Goal: Task Accomplishment & Management: Use online tool/utility

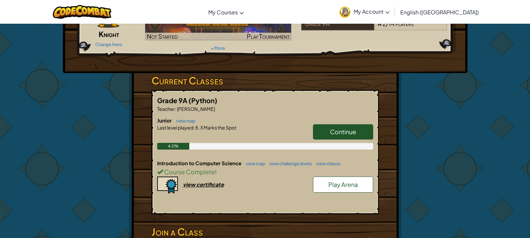
scroll to position [67, 0]
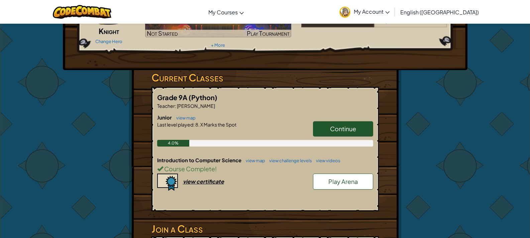
click at [339, 130] on span "Continue" at bounding box center [343, 129] width 26 height 8
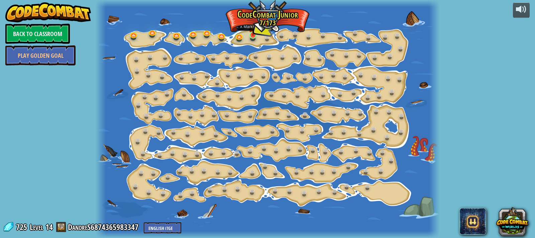
click at [252, 35] on img at bounding box center [253, 26] width 8 height 19
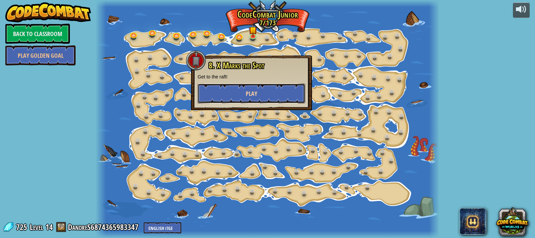
click at [267, 93] on button "Play" at bounding box center [252, 94] width 108 height 20
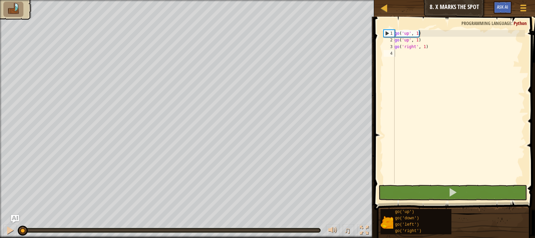
click at [7, 10] on img at bounding box center [13, 9] width 14 height 12
click at [412, 54] on div "go ( 'up' , 1 ) go ( 'up' , 1 ) go ( 'right' , 1 )" at bounding box center [459, 113] width 132 height 167
type textarea "g"
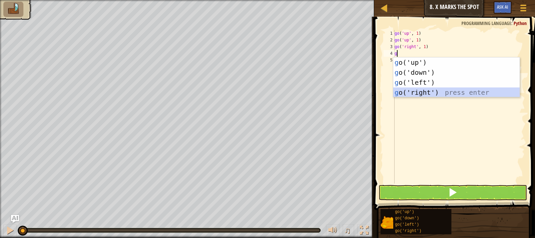
click at [436, 92] on div "g o('up') press enter g o('down') press enter g o('left') press enter g o('righ…" at bounding box center [456, 88] width 126 height 60
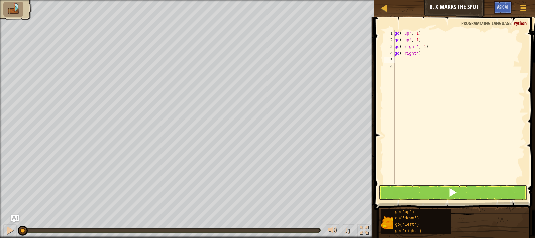
type textarea "g"
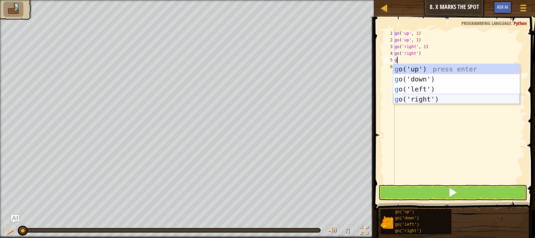
click at [435, 96] on div "g o('up') press enter g o('down') press enter g o('left') press enter g o('righ…" at bounding box center [456, 94] width 126 height 60
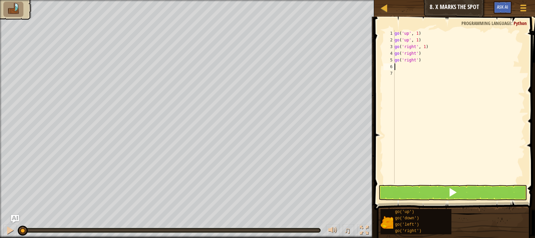
type textarea "g"
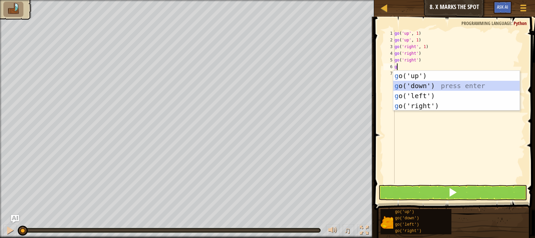
click at [433, 86] on div "g o('up') press enter g o('down') press enter g o('left') press enter g o('righ…" at bounding box center [456, 101] width 126 height 60
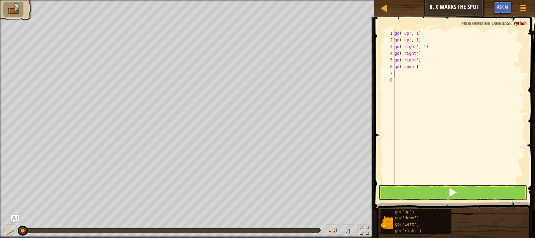
type textarea "g"
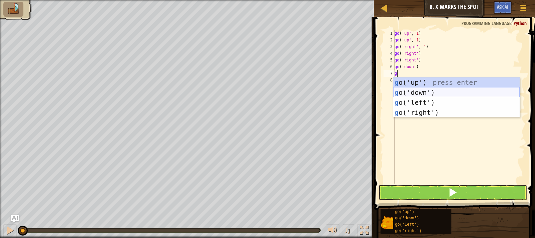
click at [433, 88] on div "g o('up') press enter g o('down') press enter g o('left') press enter g o('righ…" at bounding box center [456, 108] width 126 height 60
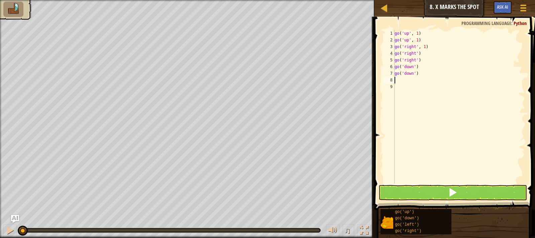
type textarea "g"
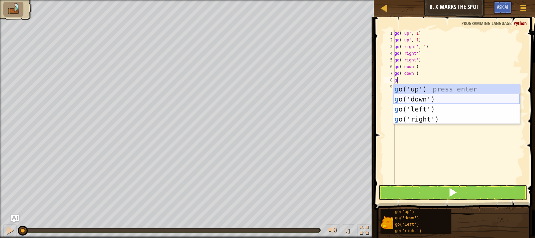
click at [434, 96] on div "g o('up') press enter g o('down') press enter g o('left') press enter g o('righ…" at bounding box center [456, 114] width 126 height 60
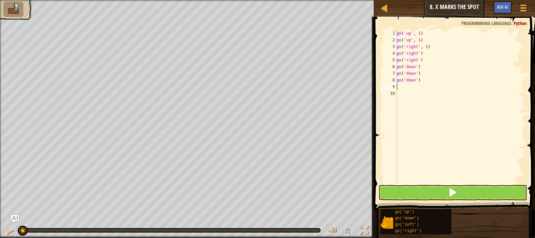
type textarea "g"
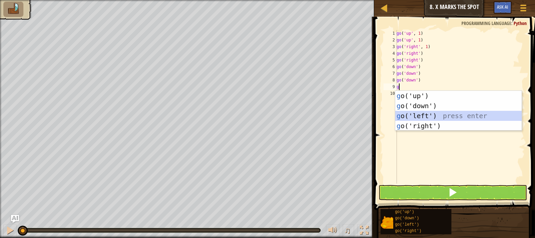
click at [434, 113] on div "g o('up') press enter g o('down') press enter g o('left') press enter g o('righ…" at bounding box center [458, 121] width 126 height 60
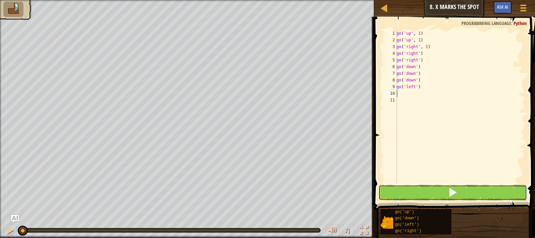
click at [485, 193] on button at bounding box center [453, 192] width 149 height 15
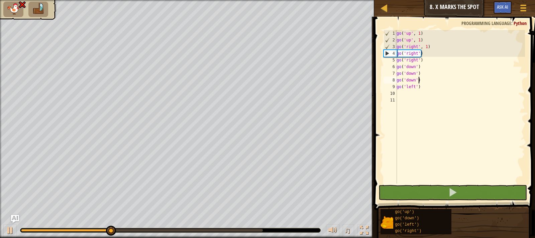
click at [424, 81] on div "go ( 'up' , 1 ) go ( 'up' , 1 ) go ( 'right' , 1 ) go ( 'right' ) go ( 'right' …" at bounding box center [460, 113] width 130 height 167
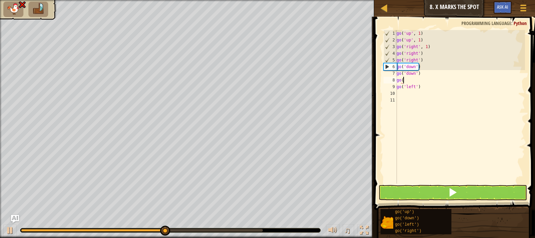
type textarea "g"
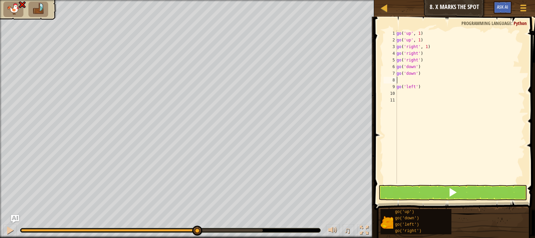
type textarea "go('down')"
click at [421, 198] on button at bounding box center [453, 192] width 149 height 15
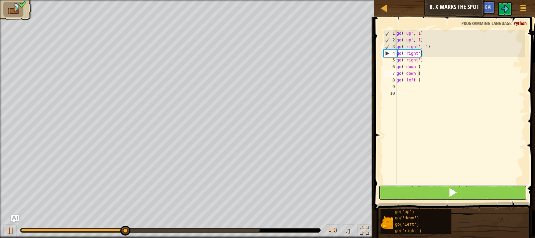
click at [421, 198] on button at bounding box center [453, 192] width 149 height 15
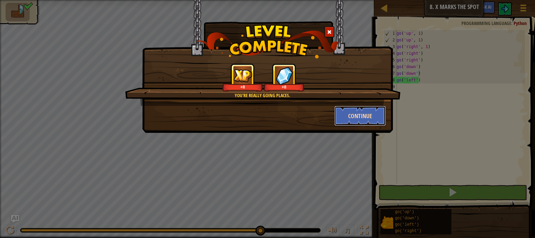
click at [367, 122] on button "Continue" at bounding box center [360, 116] width 52 height 20
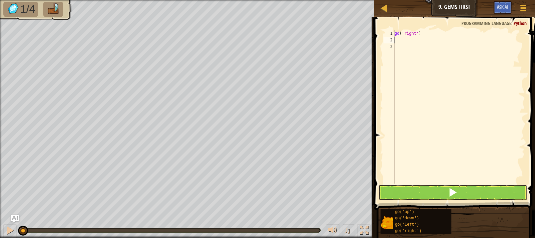
type textarea "g"
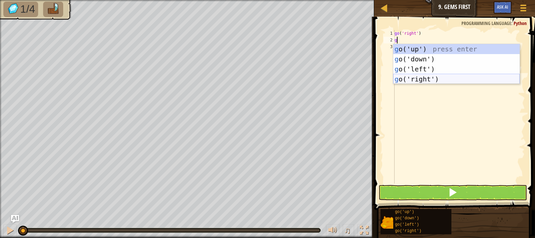
click at [423, 82] on div "g o('up') press enter g o('down') press enter g o('left') press enter g o('righ…" at bounding box center [456, 74] width 126 height 60
type textarea "g"
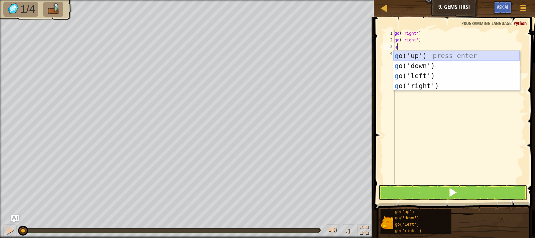
click at [428, 54] on div "g o('up') press enter g o('down') press enter g o('left') press enter g o('righ…" at bounding box center [456, 81] width 126 height 60
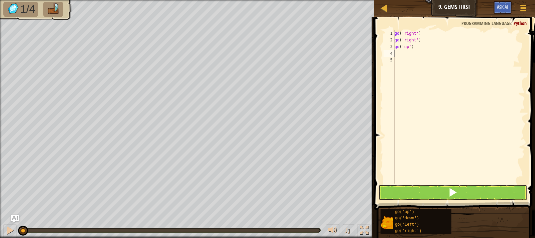
type textarea "g"
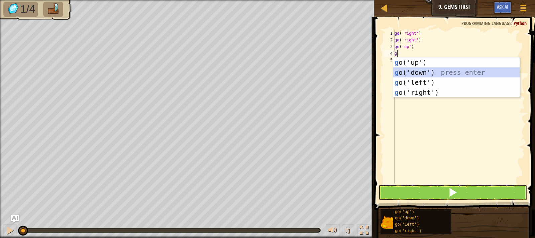
click at [426, 70] on div "g o('up') press enter g o('down') press enter g o('left') press enter g o('righ…" at bounding box center [456, 88] width 126 height 60
type textarea "g"
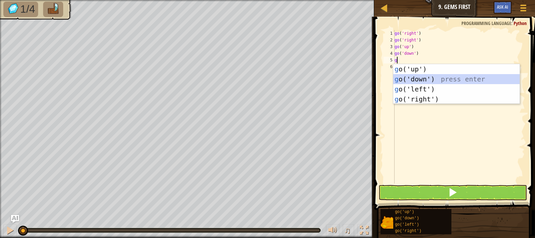
click at [428, 77] on div "g o('up') press enter g o('down') press enter g o('left') press enter g o('righ…" at bounding box center [456, 94] width 126 height 60
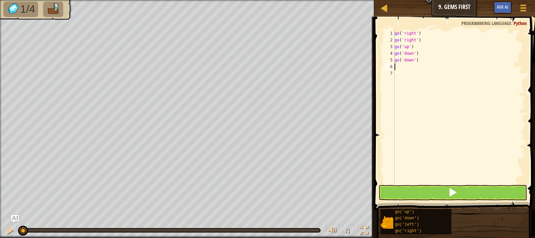
type textarea "g"
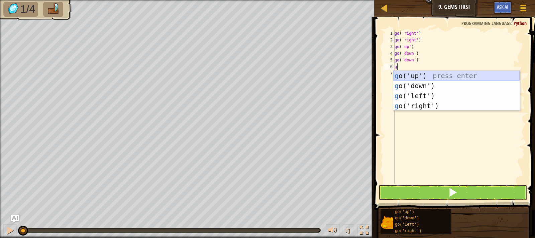
click at [429, 75] on div "g o('up') press enter g o('down') press enter g o('left') press enter g o('righ…" at bounding box center [456, 101] width 126 height 60
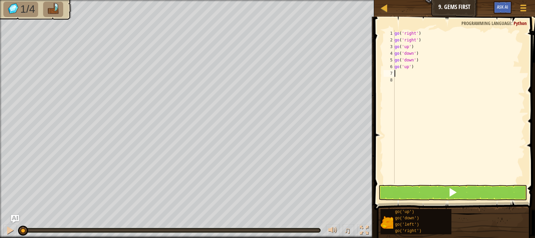
type textarea "g"
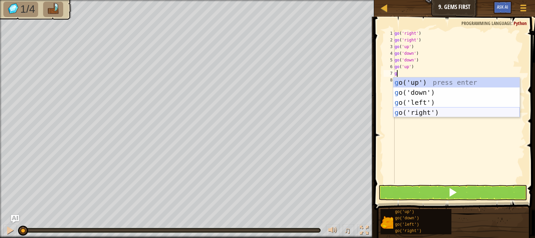
click at [436, 110] on div "g o('up') press enter g o('down') press enter g o('left') press enter g o('righ…" at bounding box center [456, 108] width 126 height 60
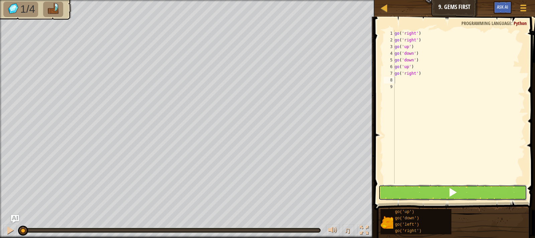
click at [451, 192] on span at bounding box center [452, 192] width 9 height 9
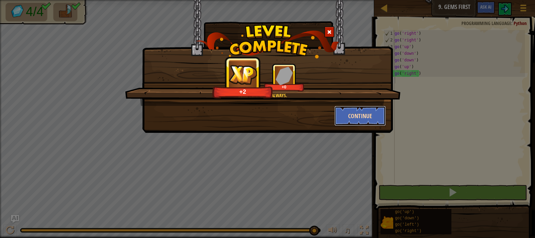
click at [347, 116] on button "Continue" at bounding box center [360, 116] width 52 height 20
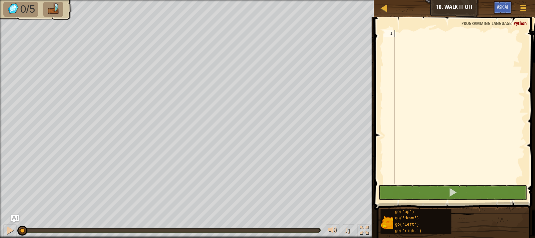
type textarea "g"
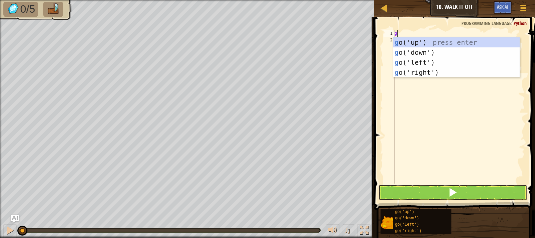
scroll to position [3, 0]
click at [428, 41] on div "g o('up') press enter g o('down') press enter g o('left') press enter g o('righ…" at bounding box center [456, 67] width 126 height 60
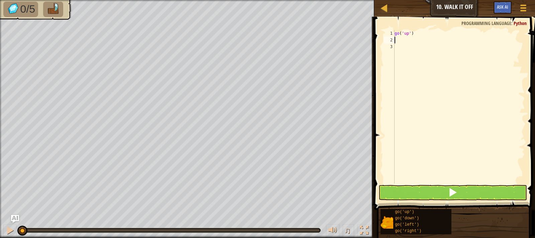
type textarea "g"
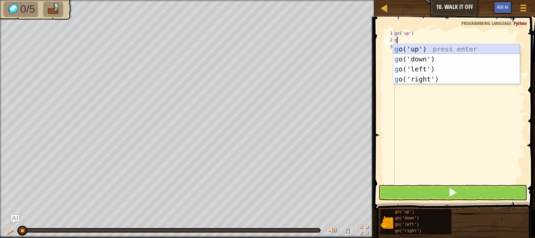
click at [430, 48] on div "g o('up') press enter g o('down') press enter g o('left') press enter g o('righ…" at bounding box center [456, 74] width 126 height 60
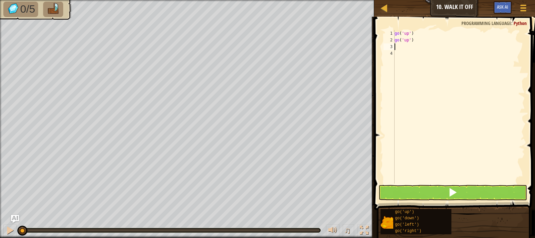
type textarea "g"
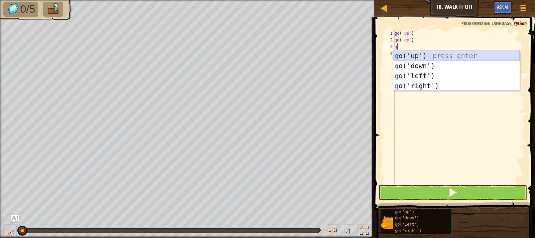
click at [431, 54] on div "g o('up') press enter g o('down') press enter g o('left') press enter g o('righ…" at bounding box center [456, 81] width 126 height 60
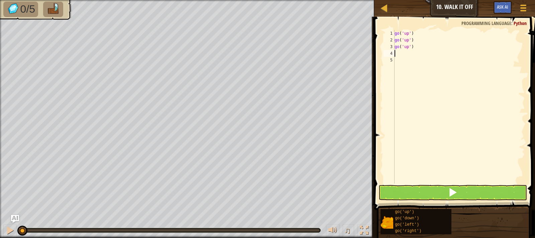
type textarea "g"
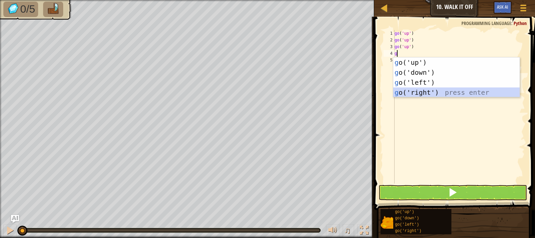
click at [446, 89] on div "g o('up') press enter g o('down') press enter g o('left') press enter g o('righ…" at bounding box center [456, 88] width 126 height 60
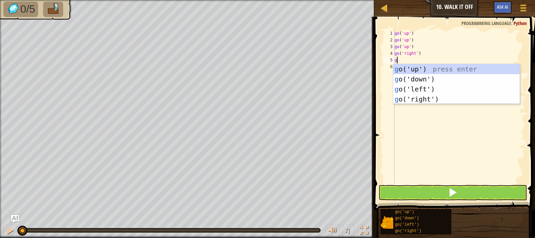
type textarea "g"
click at [448, 100] on div "g o('up') press enter g o('down') press enter g o('left') press enter g o('righ…" at bounding box center [456, 94] width 126 height 60
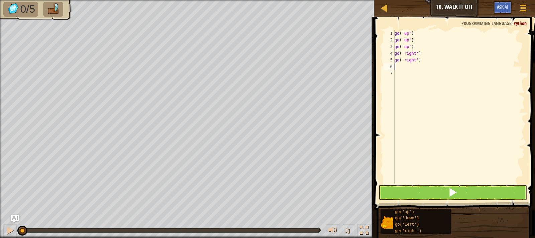
type textarea "g"
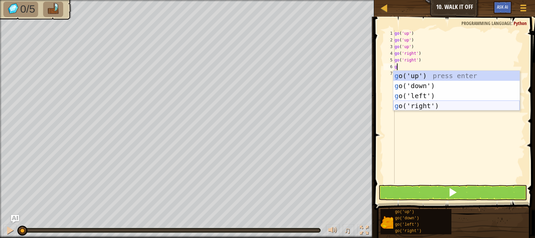
click at [449, 104] on div "g o('up') press enter g o('down') press enter g o('left') press enter g o('righ…" at bounding box center [456, 101] width 126 height 60
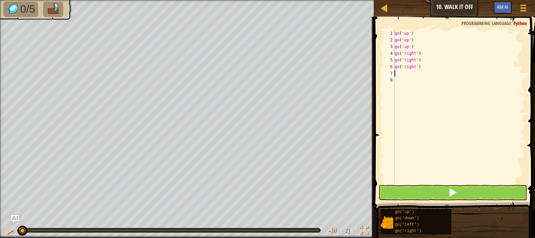
type textarea "g"
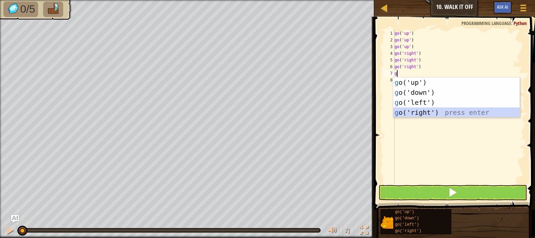
click at [450, 108] on div "g o('up') press enter g o('down') press enter g o('left') press enter g o('righ…" at bounding box center [456, 108] width 126 height 60
type textarea "g"
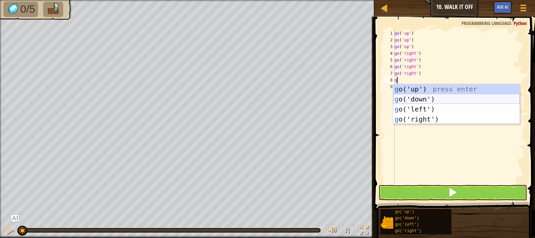
click at [452, 98] on div "g o('up') press enter g o('down') press enter g o('left') press enter g o('righ…" at bounding box center [456, 114] width 126 height 60
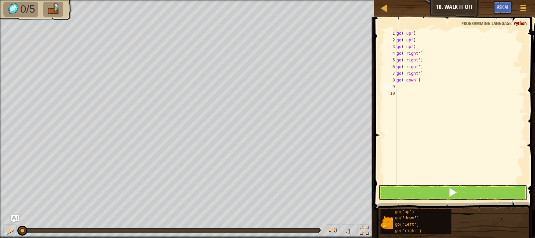
type textarea "g"
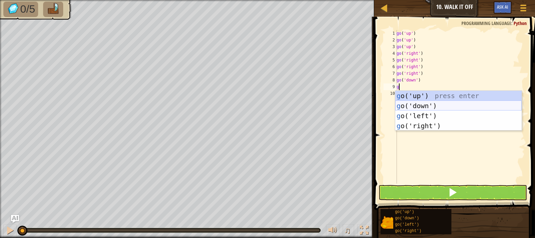
click at [451, 104] on div "g o('up') press enter g o('down') press enter g o('left') press enter g o('righ…" at bounding box center [458, 121] width 126 height 60
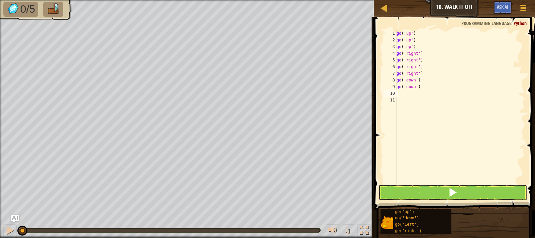
type textarea "g"
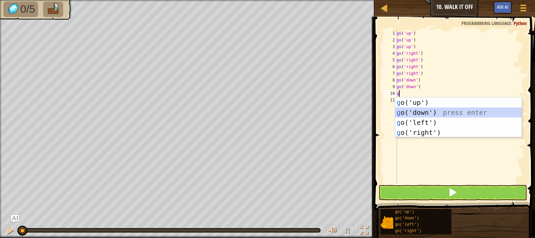
click at [450, 109] on div "g o('up') press enter g o('down') press enter g o('left') press enter g o('righ…" at bounding box center [458, 128] width 126 height 60
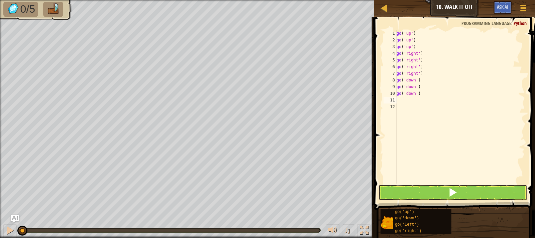
type textarea "g"
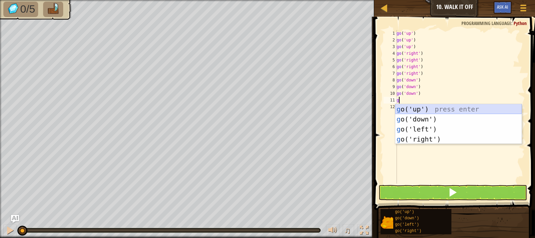
click at [450, 114] on div "g o('up') press enter g o('down') press enter g o('left') press enter g o('righ…" at bounding box center [458, 134] width 126 height 60
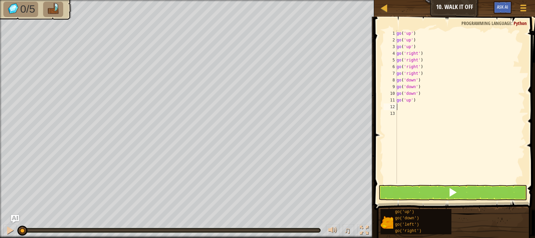
type textarea "g"
click at [481, 190] on button at bounding box center [453, 192] width 149 height 15
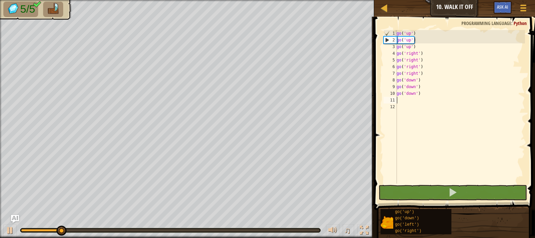
type textarea "g"
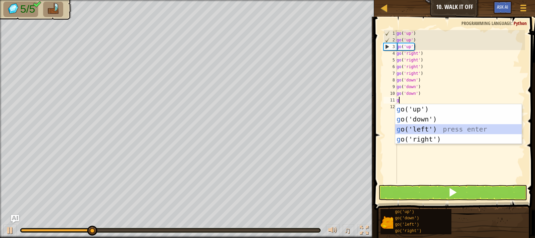
click at [425, 131] on div "g o('up') press enter g o('down') press enter g o('left') press enter g o('righ…" at bounding box center [458, 134] width 126 height 60
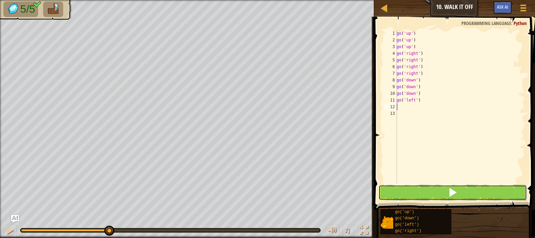
click at [464, 188] on button at bounding box center [453, 192] width 149 height 15
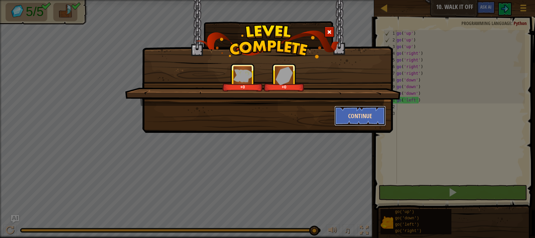
click at [359, 118] on button "Continue" at bounding box center [360, 116] width 52 height 20
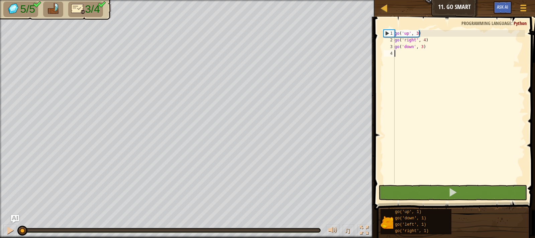
type textarea "g"
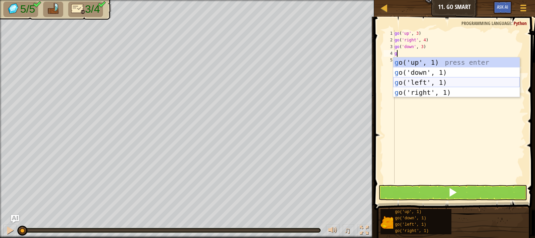
click at [441, 80] on div "g o('up', 1) press enter g o('down', 1) press enter g o('left', 1) press enter …" at bounding box center [456, 88] width 126 height 60
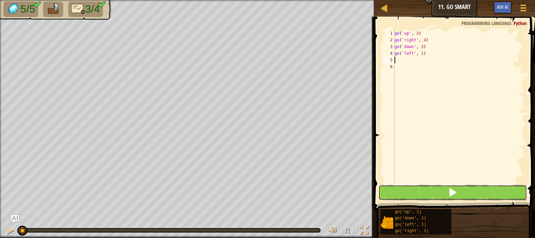
click at [486, 197] on button at bounding box center [453, 192] width 149 height 15
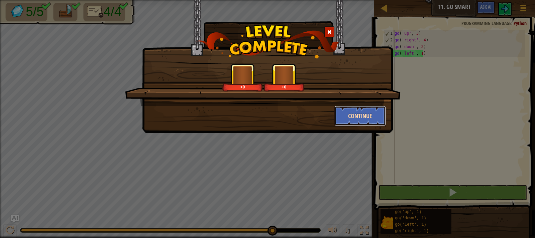
click at [345, 116] on button "Continue" at bounding box center [360, 116] width 52 height 20
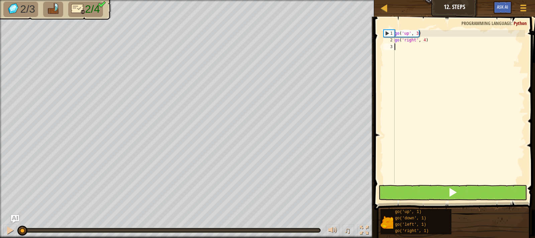
type textarea "g"
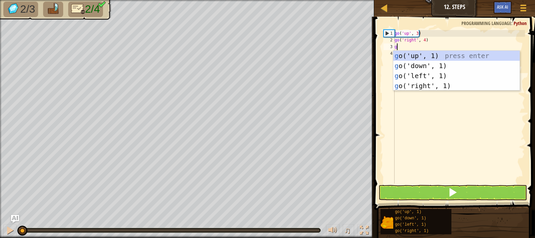
scroll to position [3, 0]
click at [431, 68] on div "g o('up', 1) press enter g o('down', 1) press enter g o('left', 1) press enter …" at bounding box center [456, 81] width 126 height 60
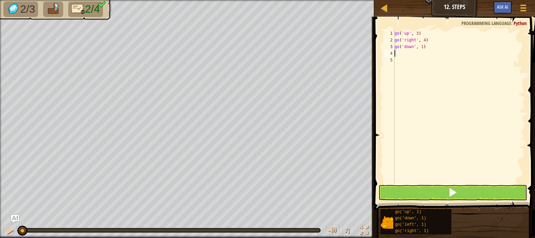
click at [421, 47] on div "go ( 'up' , 3 ) go ( 'right' , 4 ) go ( 'down' , 1 )" at bounding box center [459, 113] width 132 height 167
type textarea "go('down', 3)"
click at [406, 52] on div "go ( 'up' , 3 ) go ( 'right' , 4 ) go ( 'down' , 3 )" at bounding box center [459, 113] width 132 height 167
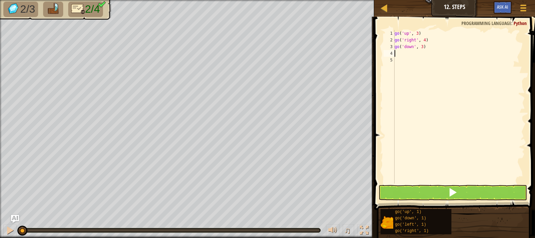
type textarea "g"
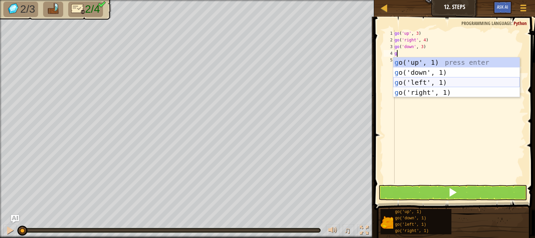
click at [422, 78] on div "g o('up', 1) press enter g o('down', 1) press enter g o('left', 1) press enter …" at bounding box center [456, 88] width 126 height 60
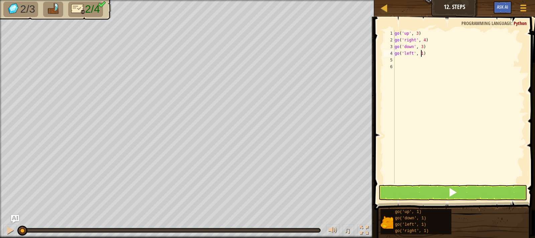
click at [420, 55] on div "go ( 'up' , 3 ) go ( 'right' , 4 ) go ( 'down' , 3 ) go ( 'left' , 1 )" at bounding box center [459, 113] width 132 height 167
type textarea "go('left', 2)"
click at [470, 189] on button at bounding box center [453, 192] width 149 height 15
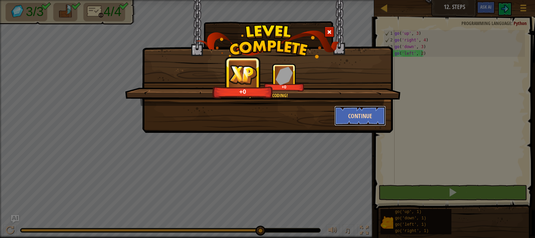
click at [358, 122] on button "Continue" at bounding box center [360, 116] width 52 height 20
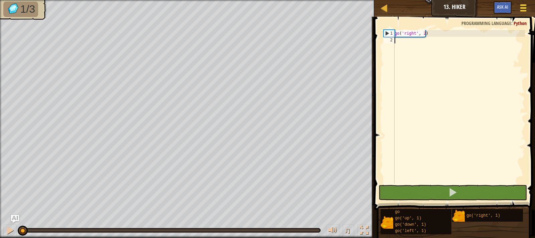
click at [518, 15] on button "Game Menu" at bounding box center [524, 9] width 18 height 16
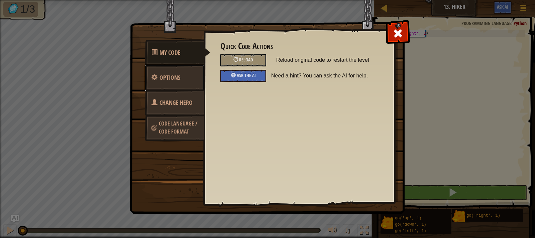
click at [198, 74] on link "Options" at bounding box center [175, 78] width 60 height 26
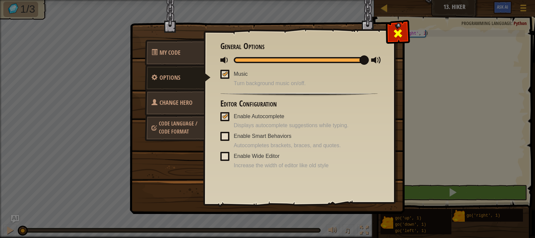
click at [388, 29] on div at bounding box center [397, 31] width 21 height 21
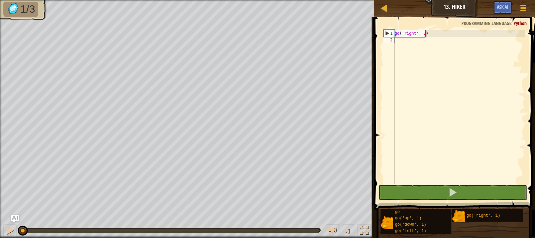
type textarea "g"
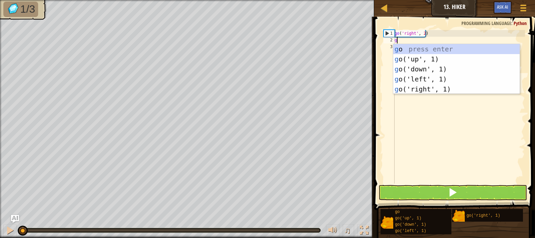
scroll to position [3, 0]
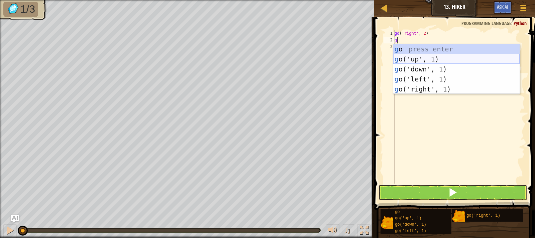
click at [466, 57] on div "g o press enter g o('up', 1) press enter g o('down', 1) press enter g o('left',…" at bounding box center [456, 79] width 126 height 70
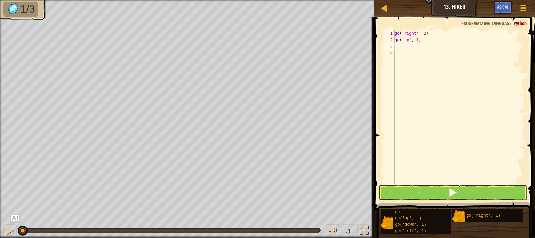
type textarea "g"
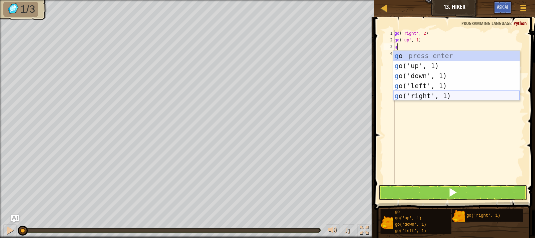
click at [443, 91] on div "g o press enter g o('up', 1) press enter g o('down', 1) press enter g o('left',…" at bounding box center [456, 86] width 126 height 70
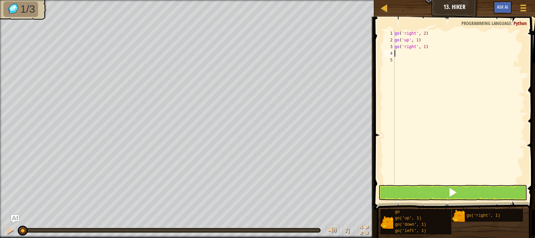
click at [423, 48] on div "go ( 'right' , 2 ) go ( 'up' , 1 ) go ( 'right' , 1 )" at bounding box center [459, 113] width 132 height 167
click at [417, 40] on div "go ( 'right' , 2 ) go ( 'up' , 1 ) go ( 'right' , 2 )" at bounding box center [459, 113] width 132 height 167
type textarea "go('up', 3)"
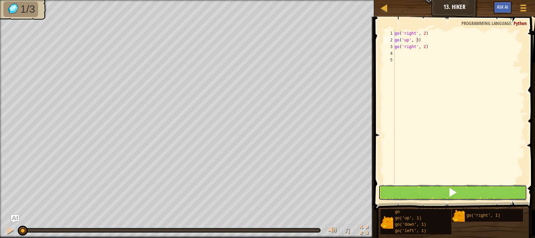
click at [478, 192] on button at bounding box center [453, 192] width 149 height 15
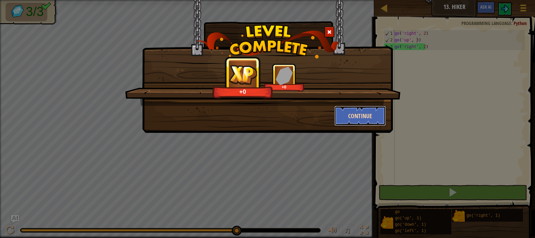
click at [349, 120] on button "Continue" at bounding box center [360, 116] width 52 height 20
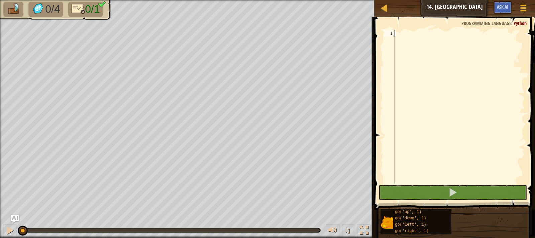
type textarea "g"
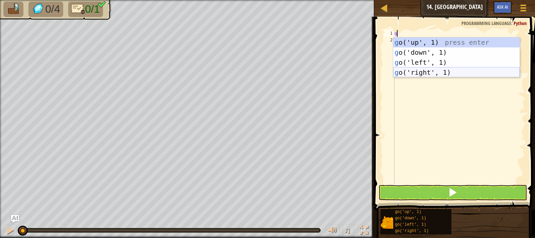
click at [416, 74] on div "g o('up', 1) press enter g o('down', 1) press enter g o('left', 1) press enter …" at bounding box center [456, 67] width 126 height 60
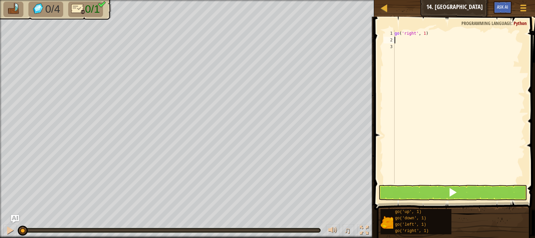
click at [424, 34] on div "go ( 'right' , 1 )" at bounding box center [459, 113] width 132 height 167
type textarea "go('right', 5)"
click at [465, 196] on button at bounding box center [453, 192] width 149 height 15
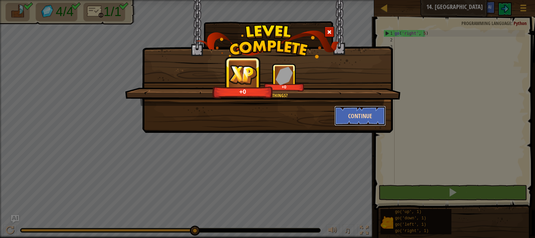
click at [361, 113] on button "Continue" at bounding box center [360, 116] width 52 height 20
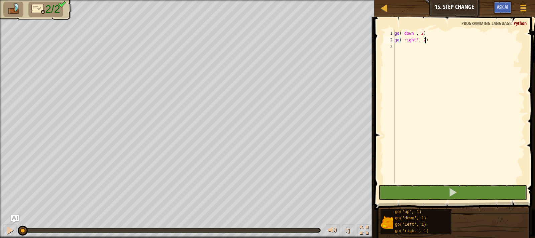
click at [423, 41] on div "go ( 'down' , 2 ) go ( 'right' , 2 )" at bounding box center [459, 113] width 132 height 167
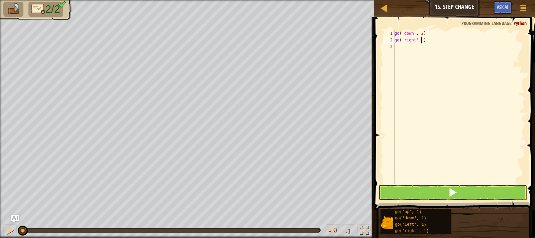
scroll to position [3, 2]
type textarea "go('right', 5)"
click at [480, 187] on button at bounding box center [453, 192] width 149 height 15
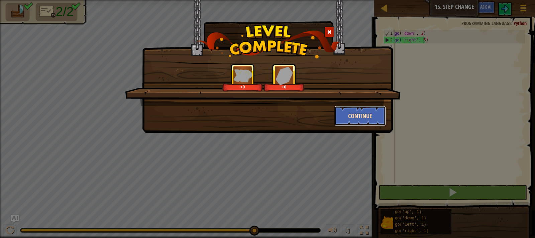
click at [366, 117] on button "Continue" at bounding box center [360, 116] width 52 height 20
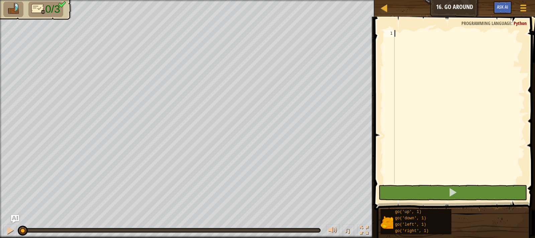
type textarea "g"
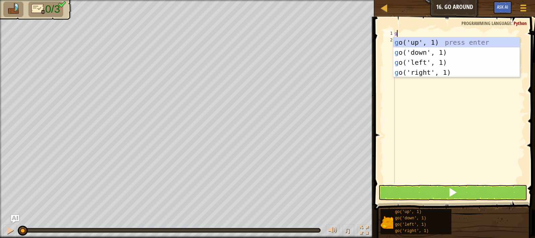
scroll to position [3, 0]
click at [452, 44] on div "g o('up', 1) press enter g o('down', 1) press enter g o('left', 1) press enter …" at bounding box center [456, 67] width 126 height 60
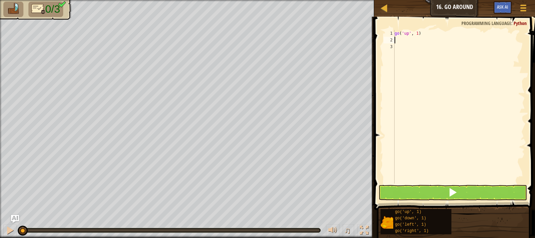
type textarea "g"
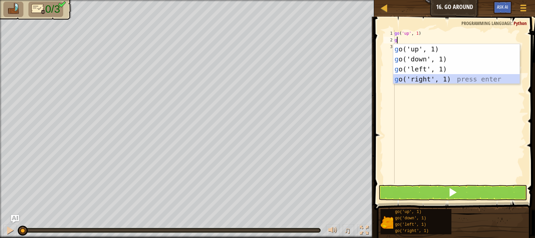
click at [438, 77] on div "g o('up', 1) press enter g o('down', 1) press enter g o('left', 1) press enter …" at bounding box center [456, 74] width 126 height 60
type textarea "g"
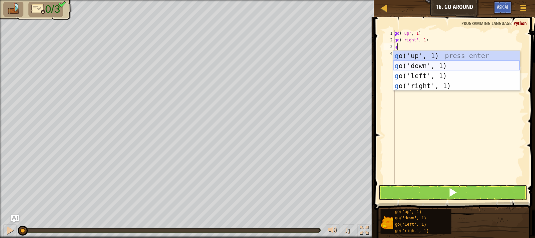
click at [433, 66] on div "g o('up', 1) press enter g o('down', 1) press enter g o('left', 1) press enter …" at bounding box center [456, 81] width 126 height 60
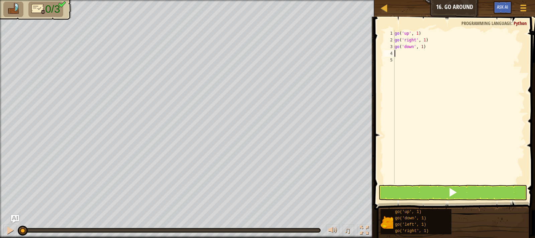
click at [416, 31] on div "go ( 'up' , 1 ) go ( 'right' , 1 ) go ( 'down' , 1 )" at bounding box center [459, 113] width 132 height 167
click at [423, 40] on div "go ( 'up' , 2 ) go ( 'right' , 1 ) go ( 'down' , 1 )" at bounding box center [459, 113] width 132 height 167
click at [420, 48] on div "go ( 'up' , 2 ) go ( 'right' , 3 ) go ( 'down' , 1 )" at bounding box center [459, 113] width 132 height 167
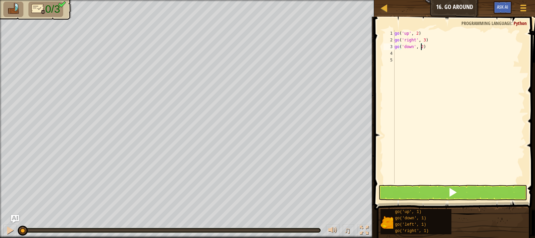
type textarea "go('down', 2)"
click at [422, 193] on button at bounding box center [453, 192] width 149 height 15
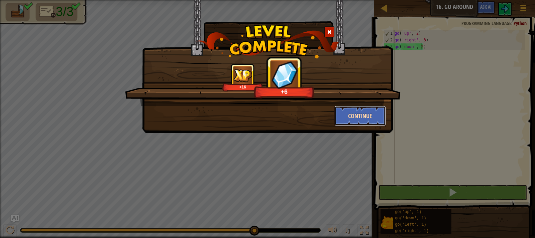
click at [358, 124] on button "Continue" at bounding box center [360, 116] width 52 height 20
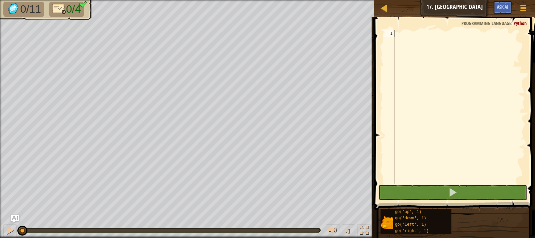
type textarea "g"
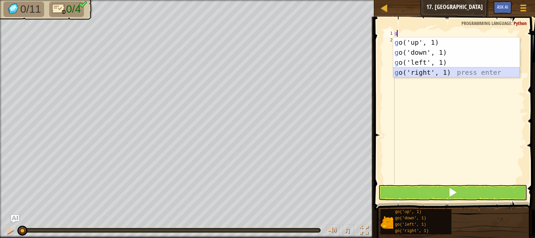
click at [438, 76] on div "g o('up', 1) press enter g o('down', 1) press enter g o('left', 1) press enter …" at bounding box center [456, 67] width 126 height 60
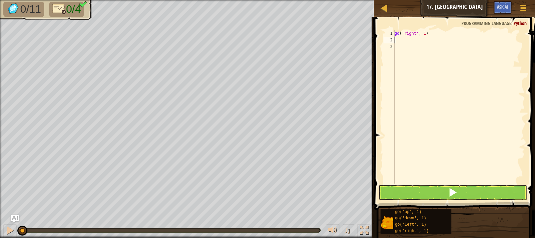
click at [424, 34] on div "go ( 'right' , 1 )" at bounding box center [459, 113] width 132 height 167
type textarea "go('right', 3)"
click at [401, 40] on div "go ( 'right' , 3 )" at bounding box center [459, 113] width 132 height 167
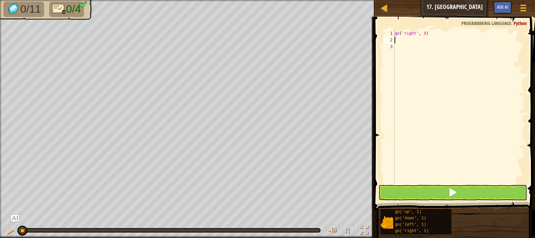
scroll to position [3, 0]
type textarea "m"
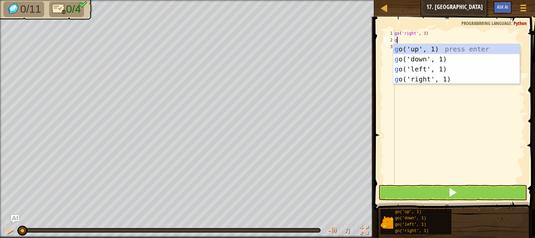
type textarea "g"
click at [411, 49] on div "g o('up', 1) press enter g o('down', 1) press enter g o('left', 1) press enter …" at bounding box center [456, 74] width 126 height 60
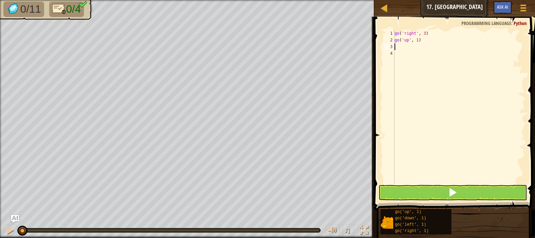
click at [416, 40] on div "go ( 'right' , 3 ) go ( 'up' , 1 )" at bounding box center [459, 113] width 132 height 167
type textarea "go('up', 3)"
click at [398, 48] on div "go ( 'right' , 3 ) go ( 'up' , 3 )" at bounding box center [459, 113] width 132 height 167
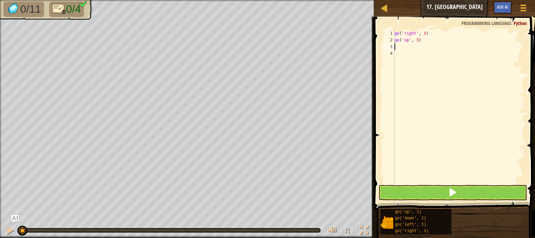
type textarea "g"
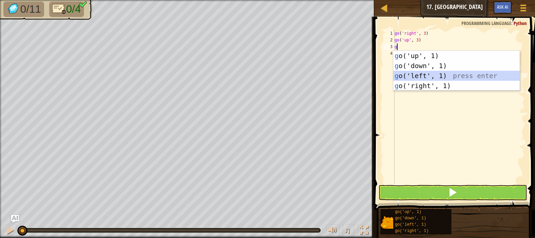
click at [423, 73] on div "g o('up', 1) press enter g o('down', 1) press enter g o('left', 1) press enter …" at bounding box center [456, 81] width 126 height 60
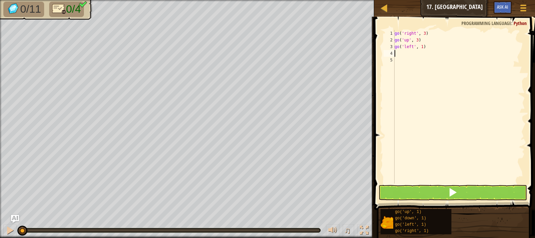
type textarea "g"
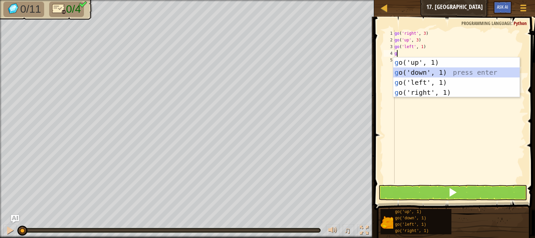
click at [418, 69] on div "g o('up', 1) press enter g o('down', 1) press enter g o('left', 1) press enter …" at bounding box center [456, 88] width 126 height 60
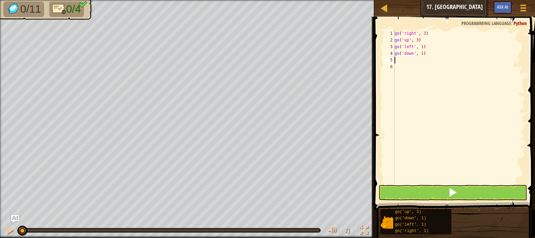
click at [421, 47] on div "go ( 'right' , 3 ) go ( 'up' , 3 ) go ( 'left' , 1 ) go ( 'down' , 1 )" at bounding box center [459, 113] width 132 height 167
click at [421, 54] on div "go ( 'right' , 3 ) go ( 'up' , 3 ) go ( 'left' , 3 ) go ( 'down' , 1 )" at bounding box center [459, 113] width 132 height 167
type textarea "go('down', 3)"
click at [493, 194] on button at bounding box center [453, 192] width 149 height 15
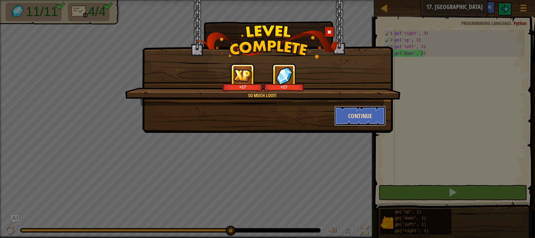
click at [374, 107] on button "Continue" at bounding box center [360, 116] width 52 height 20
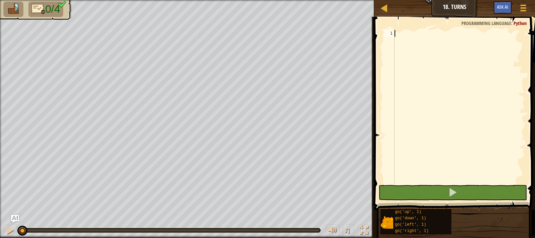
type textarea "g"
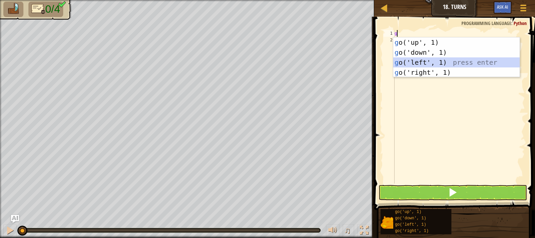
click at [426, 65] on div "g o('up', 1) press enter g o('down', 1) press enter g o('left', 1) press enter …" at bounding box center [456, 67] width 126 height 60
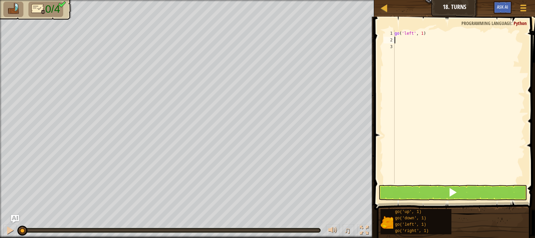
type textarea "g"
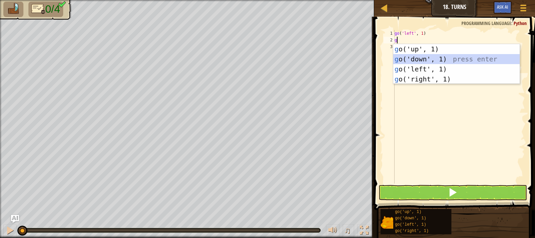
click at [425, 58] on div "g o('up', 1) press enter g o('down', 1) press enter g o('left', 1) press enter …" at bounding box center [456, 74] width 126 height 60
type textarea "g"
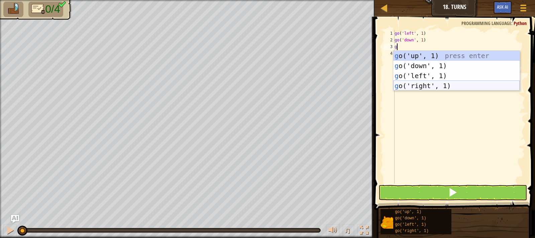
click at [422, 84] on div "g o('up', 1) press enter g o('down', 1) press enter g o('left', 1) press enter …" at bounding box center [456, 81] width 126 height 60
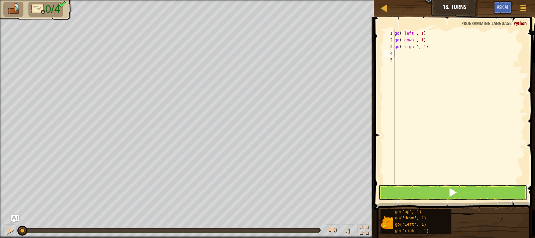
type textarea "g"
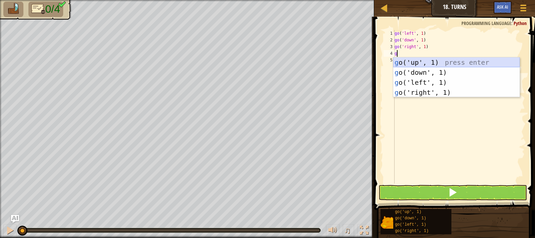
click at [418, 60] on div "g o('up', 1) press enter g o('down', 1) press enter g o('left', 1) press enter …" at bounding box center [456, 88] width 126 height 60
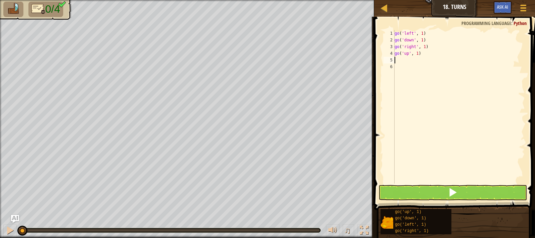
click at [420, 33] on div "go ( 'left' , 1 ) go ( 'down' , 1 ) go ( 'right' , 1 ) go ( 'up' , 1 )" at bounding box center [459, 113] width 132 height 167
click at [420, 41] on div "go ( 'left' , 2 ) go ( 'down' , 1 ) go ( 'right' , 1 ) go ( 'up' , 1 )" at bounding box center [459, 113] width 132 height 167
click at [423, 47] on div "go ( 'left' , 2 ) go ( 'down' , 2 ) go ( 'right' , 1 ) go ( 'up' , 1 )" at bounding box center [459, 113] width 132 height 167
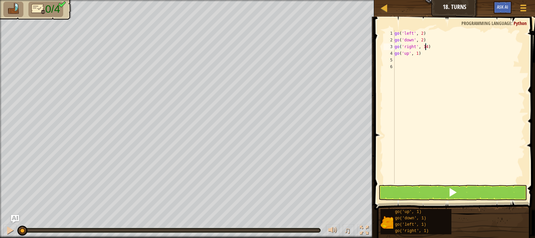
click at [416, 53] on div "go ( 'left' , 2 ) go ( 'down' , 2 ) go ( 'right' , 14 ) go ( 'up' , 1 )" at bounding box center [459, 113] width 132 height 167
click at [454, 196] on span at bounding box center [452, 192] width 9 height 9
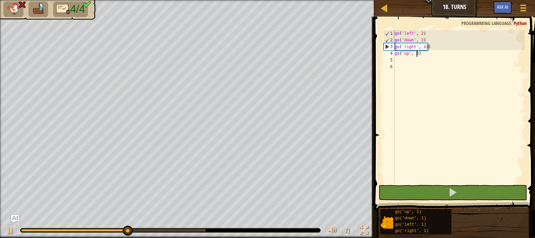
click at [424, 47] on div "go ( 'left' , 2 ) go ( 'down' , 2 ) go ( 'right' , 14 ) go ( 'up' , 3 )" at bounding box center [459, 113] width 132 height 167
type textarea "go('right', 4)"
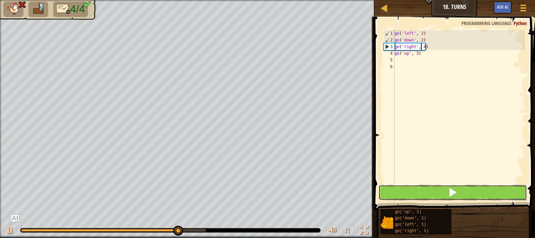
click at [434, 193] on button at bounding box center [453, 192] width 149 height 15
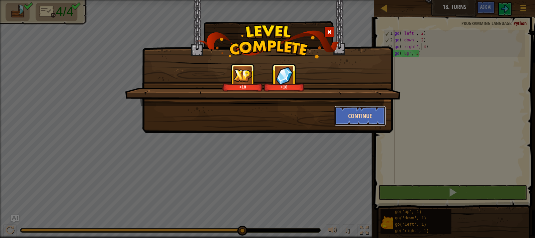
click at [363, 121] on button "Continue" at bounding box center [360, 116] width 52 height 20
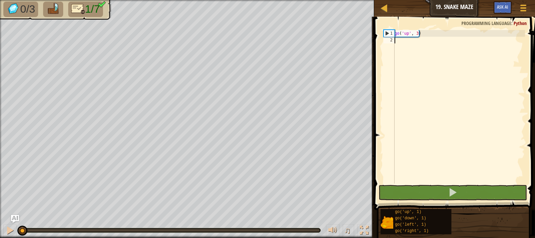
type textarea "g"
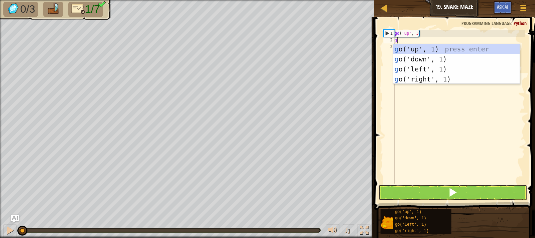
scroll to position [3, 0]
click at [431, 78] on div "g o('up', 1) press enter g o('down', 1) press enter g o('left', 1) press enter …" at bounding box center [456, 74] width 126 height 60
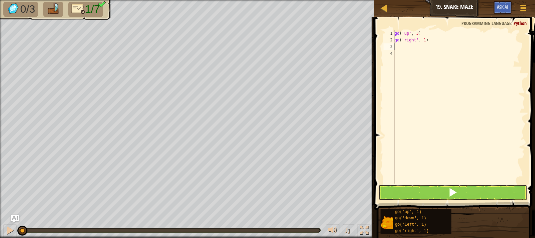
type textarea "g"
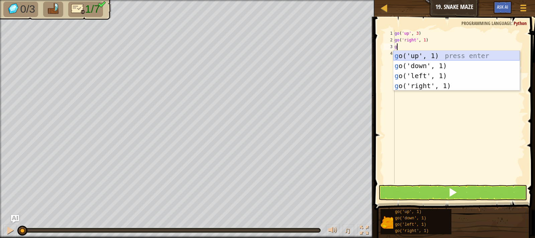
click at [398, 55] on div "g o('up', 1) press enter g o('down', 1) press enter g o('left', 1) press enter …" at bounding box center [456, 81] width 126 height 60
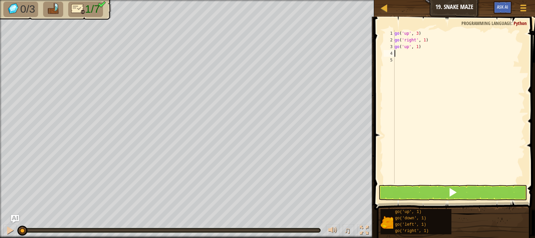
type textarea "g"
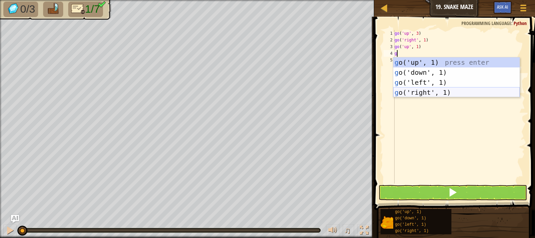
click at [426, 89] on div "g o('up', 1) press enter g o('down', 1) press enter g o('left', 1) press enter …" at bounding box center [456, 88] width 126 height 60
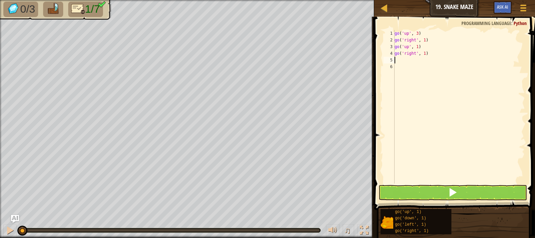
type textarea "g"
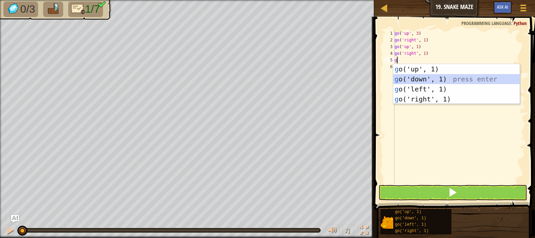
click at [428, 76] on div "g o('up', 1) press enter g o('down', 1) press enter g o('left', 1) press enter …" at bounding box center [456, 94] width 126 height 60
type textarea "g"
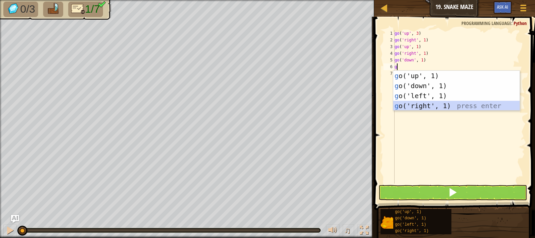
click at [431, 105] on div "g o('up', 1) press enter g o('down', 1) press enter g o('left', 1) press enter …" at bounding box center [456, 101] width 126 height 60
type textarea "g"
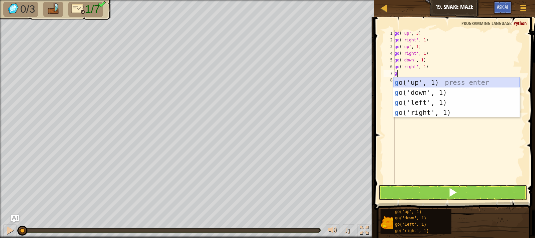
click at [433, 82] on div "g o('up', 1) press enter g o('down', 1) press enter g o('left', 1) press enter …" at bounding box center [456, 108] width 126 height 60
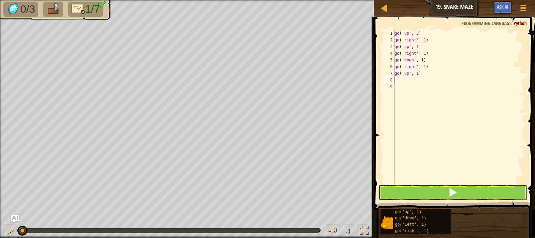
click at [422, 39] on div "go ( 'up' , 3 ) go ( 'right' , 1 ) go ( 'up' , 1 ) go ( 'right' , 1 ) go ( 'dow…" at bounding box center [459, 113] width 132 height 167
click at [422, 40] on div "go ( 'up' , 3 ) go ( 'right' , 1 ) go ( 'up' , 1 ) go ( 'right' , 1 ) go ( 'dow…" at bounding box center [459, 113] width 132 height 167
click at [423, 40] on div "go ( 'up' , 3 ) go ( 'right' , 1 ) go ( 'up' , 1 ) go ( 'right' , 1 ) go ( 'dow…" at bounding box center [459, 113] width 132 height 167
click at [424, 54] on div "go ( 'up' , 3 ) go ( 'right' , 2 ) go ( 'up' , 1 ) go ( 'right' , 1 ) go ( 'dow…" at bounding box center [459, 113] width 132 height 167
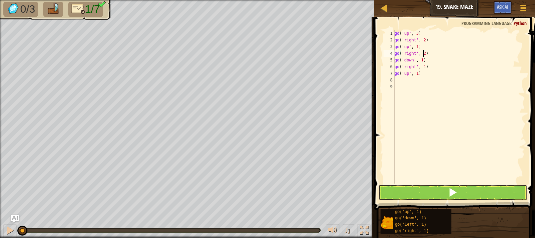
click at [421, 60] on div "go ( 'up' , 3 ) go ( 'right' , 2 ) go ( 'up' , 1 ) go ( 'right' , 2 ) go ( 'dow…" at bounding box center [459, 113] width 132 height 167
click at [423, 67] on div "go ( 'up' , 3 ) go ( 'right' , 2 ) go ( 'up' , 1 ) go ( 'right' , 2 ) go ( 'dow…" at bounding box center [459, 113] width 132 height 167
click at [415, 74] on div "go ( 'up' , 3 ) go ( 'right' , 2 ) go ( 'up' , 1 ) go ( 'right' , 2 ) go ( 'dow…" at bounding box center [459, 113] width 132 height 167
click at [416, 73] on div "go ( 'up' , 3 ) go ( 'right' , 2 ) go ( 'up' , 1 ) go ( 'right' , 2 ) go ( 'dow…" at bounding box center [459, 113] width 132 height 167
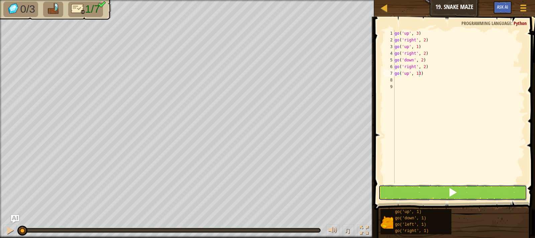
click at [462, 197] on button at bounding box center [453, 192] width 149 height 15
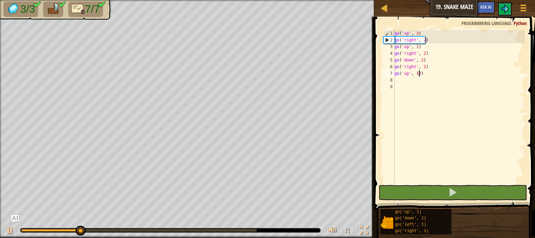
click at [417, 75] on div "go ( 'up' , 3 ) go ( 'right' , 2 ) go ( 'up' , 1 ) go ( 'right' , 2 ) go ( 'dow…" at bounding box center [459, 113] width 132 height 167
type textarea "go('up', 3)"
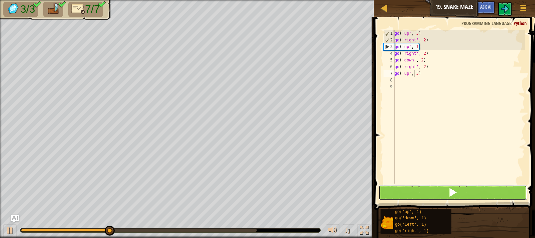
click at [476, 199] on button at bounding box center [453, 192] width 149 height 15
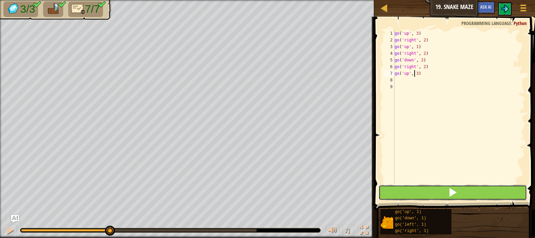
click at [477, 196] on button at bounding box center [453, 192] width 149 height 15
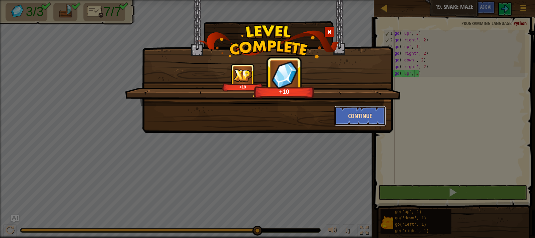
click at [357, 122] on button "Continue" at bounding box center [360, 116] width 52 height 20
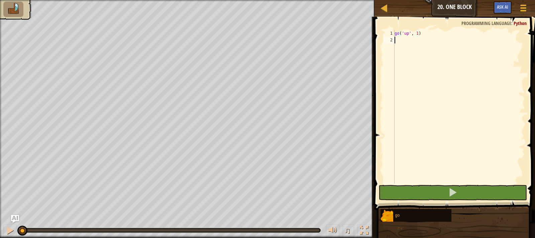
click at [400, 43] on div "go ( 'up' , 1 )" at bounding box center [459, 113] width 132 height 167
click at [418, 34] on div "go ( 'up' , 1 )" at bounding box center [459, 113] width 132 height 167
click at [417, 33] on div "go ( 'up' , 1 )" at bounding box center [459, 113] width 132 height 167
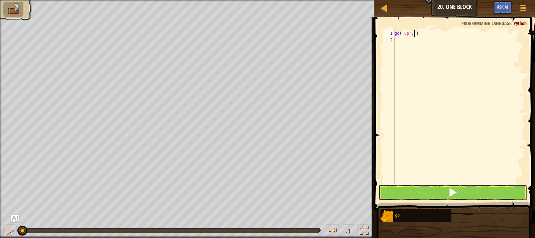
type textarea "go('up', 2)"
click at [401, 39] on div "go ( 'up' , 2 )" at bounding box center [459, 113] width 132 height 167
type textarea "g"
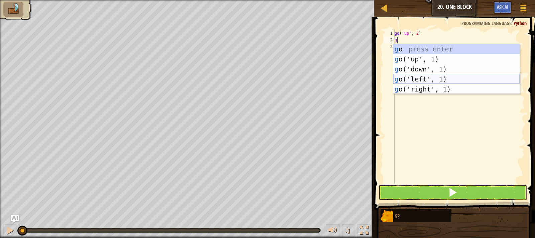
click at [423, 76] on div "g o press enter g o('up', 1) press enter g o('down', 1) press enter g o('left',…" at bounding box center [456, 79] width 126 height 70
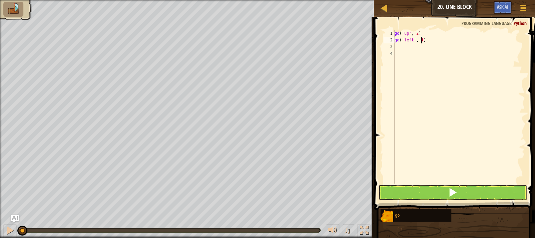
click at [421, 42] on div "go ( 'up' , 2 ) go ( 'left' , 1 )" at bounding box center [459, 113] width 132 height 167
type textarea "go('left', 3)"
click at [404, 50] on div "go ( 'up' , 2 ) go ( 'left' , 3 )" at bounding box center [459, 113] width 132 height 167
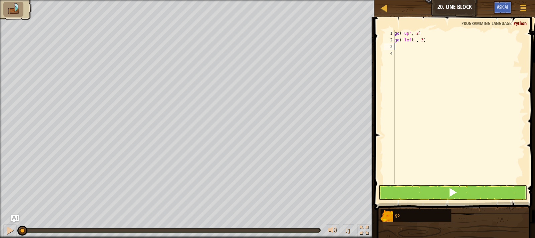
type textarea "g"
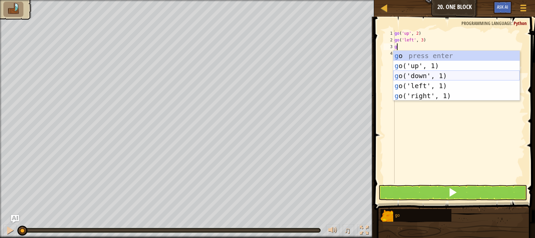
click at [412, 78] on div "g o press enter g o('up', 1) press enter g o('down', 1) press enter g o('left',…" at bounding box center [456, 86] width 126 height 70
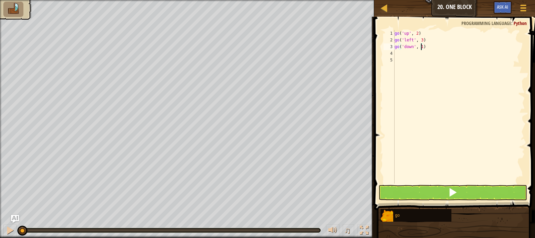
click at [420, 47] on div "go ( 'up' , 2 ) go ( 'left' , 3 ) go ( 'down' , 1 )" at bounding box center [459, 113] width 132 height 167
type textarea "go('down', 2)"
click at [407, 53] on div "go ( 'up' , 2 ) go ( 'left' , 3 ) go ( 'down' , 2 )" at bounding box center [459, 113] width 132 height 167
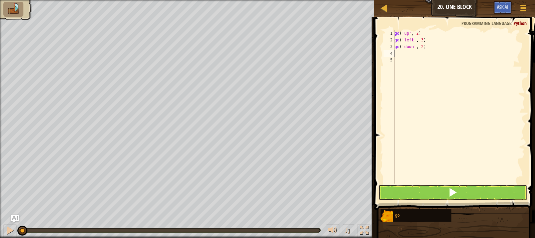
type textarea "g"
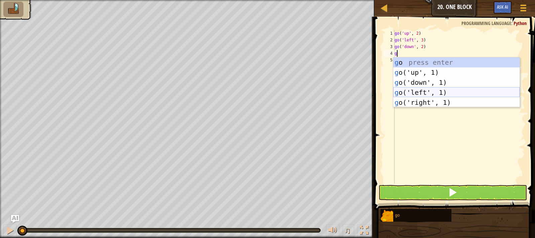
click at [436, 97] on div "g o press enter g o('up', 1) press enter g o('down', 1) press enter g o('left',…" at bounding box center [456, 93] width 126 height 70
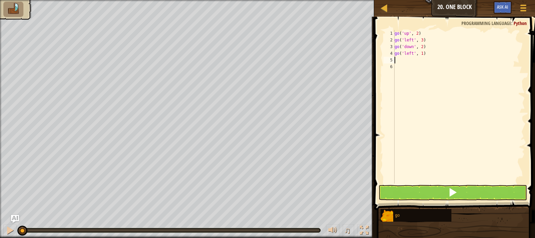
click at [412, 55] on div "go ( 'up' , 2 ) go ( 'left' , 3 ) go ( 'down' , 2 ) go ( 'left' , 1 )" at bounding box center [459, 113] width 132 height 167
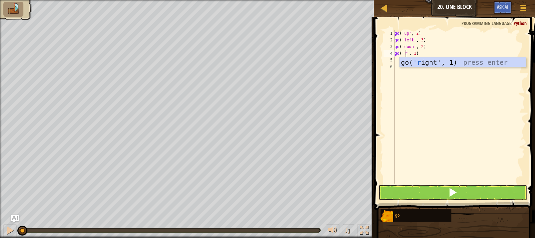
scroll to position [3, 1]
click at [428, 0] on body "Map Junior 20. One Block Game Menu Ask AI 1 ההההההההההההההההההההההההההההההההההה…" at bounding box center [267, 0] width 535 height 0
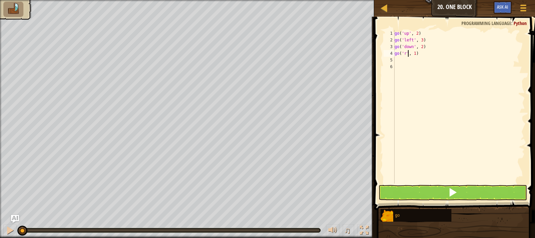
click at [407, 55] on div "go ( 'up' , 2 ) go ( 'left' , 3 ) go ( 'down' , 2 ) go ( 'r' , 1 )" at bounding box center [459, 113] width 132 height 167
click at [405, 53] on div "go ( 'up' , 2 ) go ( 'left' , 3 ) go ( 'down' , 2 ) go ( 'r' , 1 )" at bounding box center [459, 113] width 132 height 167
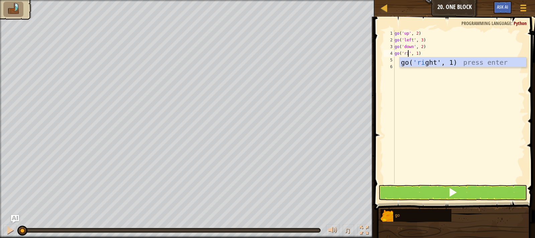
scroll to position [3, 1]
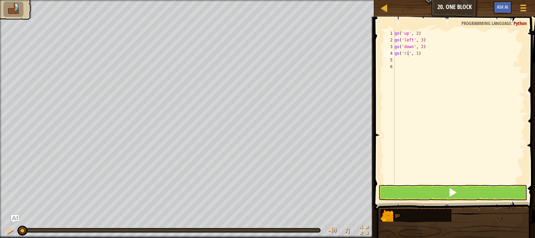
click at [415, 0] on body "Map Junior 20. One Block Game Menu Ask AI 1 ההההההההההההההההההההההההההההההההההה…" at bounding box center [267, 0] width 535 height 0
click at [407, 54] on div "go ( 'up' , 2 ) go ( 'left' , 3 ) go ( 'down' , 2 ) go ( 'ri' , 1 )" at bounding box center [459, 113] width 132 height 167
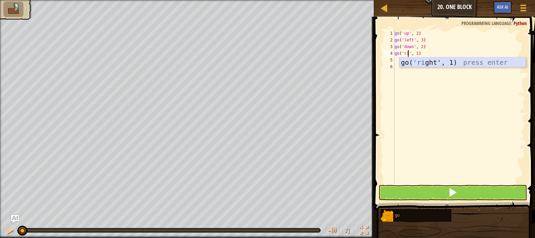
click at [412, 60] on div "go( 'ri ght', 1) press enter" at bounding box center [463, 73] width 126 height 30
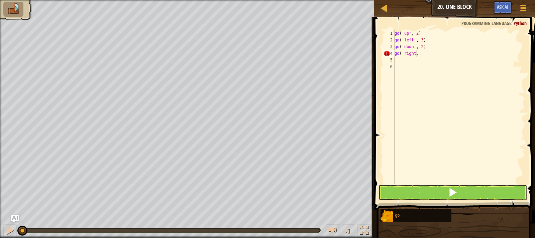
scroll to position [3, 2]
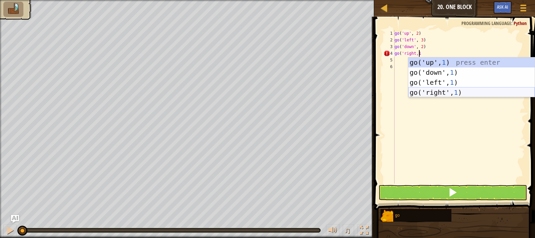
click at [430, 92] on div "go('up', 1 ) press enter go('down', 1 ) press enter go('left', 1 ) press enter …" at bounding box center [471, 88] width 126 height 60
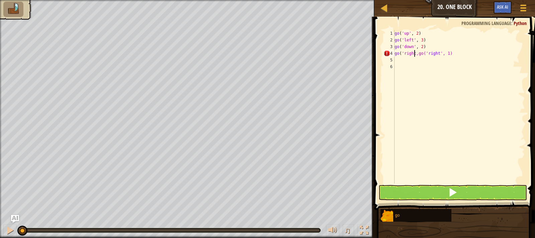
click at [415, 55] on div "go ( 'up' , 2 ) go ( 'left' , 3 ) go ( 'down' , 2 ) go ( 'right,go(' right ', 1)" at bounding box center [459, 113] width 132 height 167
click at [416, 55] on div "go ( 'up' , 2 ) go ( 'left' , 3 ) go ( 'down' , 2 ) go ( 'right,go(' right ', 1)" at bounding box center [459, 113] width 132 height 167
type textarea "go('right', 1)"
click at [439, 187] on button at bounding box center [453, 192] width 149 height 15
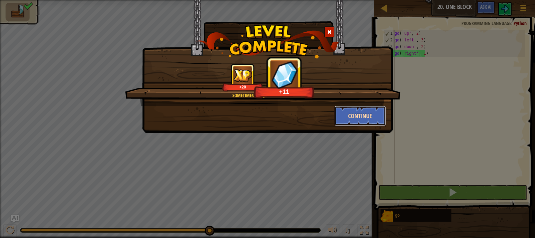
click at [358, 123] on button "Continue" at bounding box center [360, 116] width 52 height 20
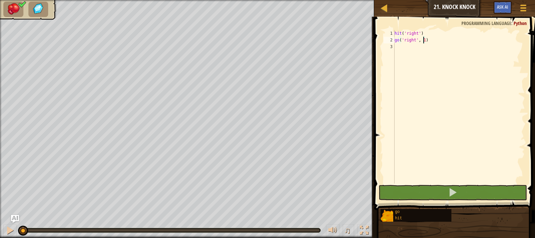
click at [423, 40] on div "hit ( 'right' ) go ( 'right' , 1 )" at bounding box center [459, 113] width 132 height 167
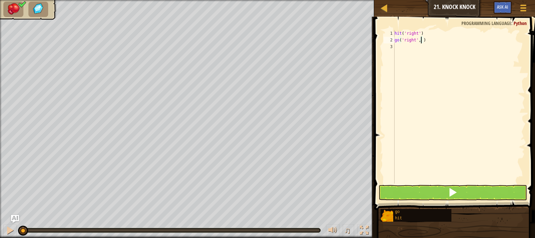
scroll to position [3, 2]
type textarea "go('right', 2)"
click at [468, 194] on button at bounding box center [453, 192] width 149 height 15
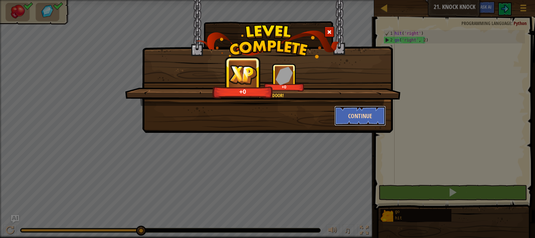
click at [361, 122] on button "Continue" at bounding box center [360, 116] width 52 height 20
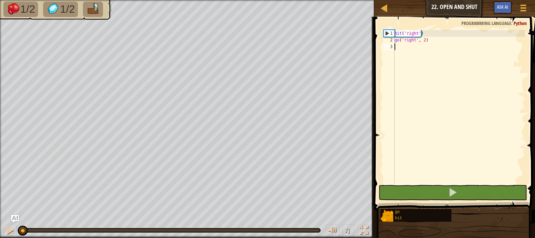
type textarea "g"
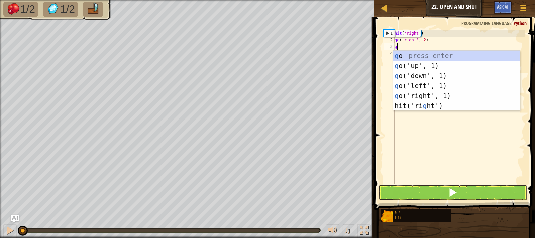
scroll to position [3, 0]
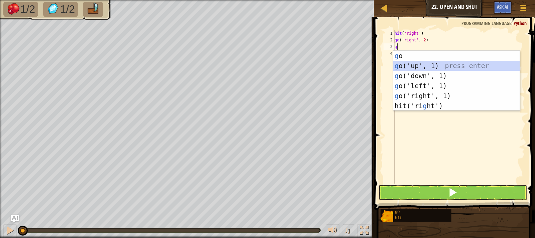
click at [420, 67] on div "g o press enter g o('up', 1) press enter g o('down', 1) press enter g o('left',…" at bounding box center [456, 91] width 126 height 80
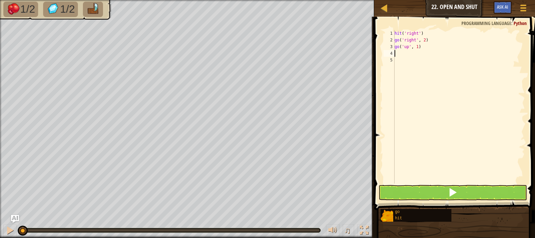
type textarea "g"
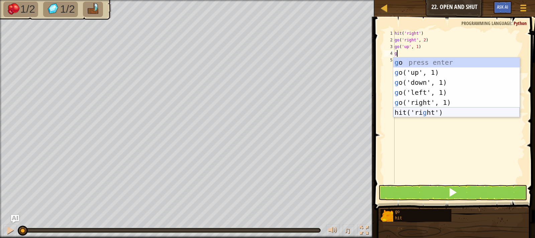
click at [431, 109] on div "g o press enter g o('up', 1) press enter g o('down', 1) press enter g o('left',…" at bounding box center [456, 98] width 126 height 80
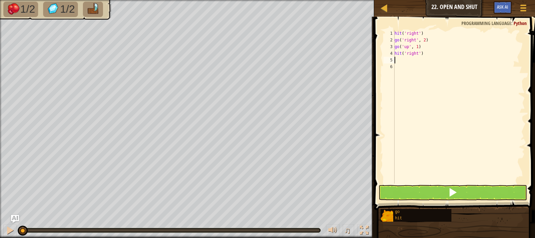
type textarea "g"
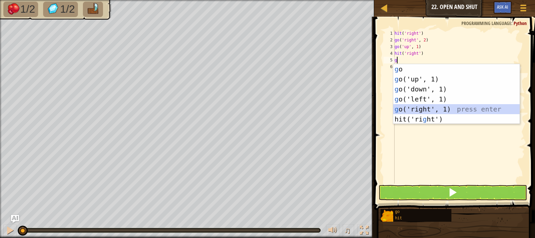
click at [428, 108] on div "g o press enter g o('up', 1) press enter g o('down', 1) press enter g o('left',…" at bounding box center [456, 104] width 126 height 80
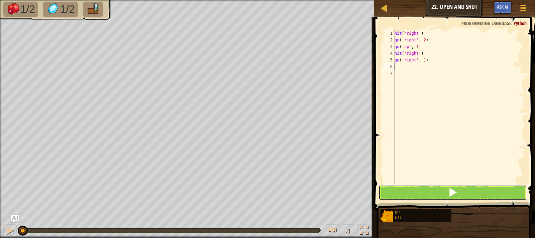
click at [472, 195] on button at bounding box center [453, 192] width 149 height 15
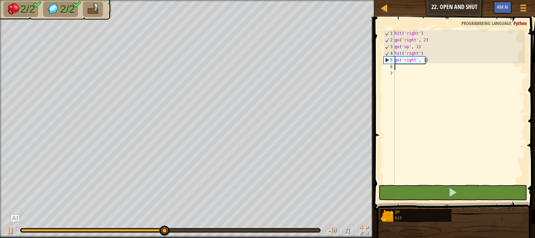
click at [423, 60] on div "hit ( 'right' ) go ( 'right' , 2 ) go ( 'up' , 1 ) hit ( 'right' ) go ( 'right'…" at bounding box center [459, 113] width 132 height 167
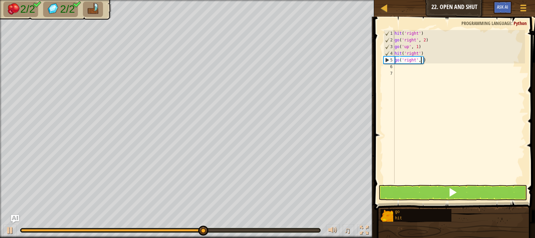
scroll to position [3, 2]
type textarea "go('right', 2)"
click at [479, 190] on button at bounding box center [453, 192] width 149 height 15
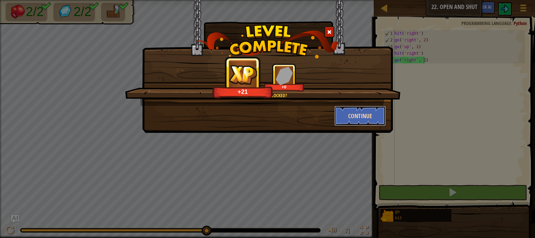
click at [343, 114] on button "Continue" at bounding box center [360, 116] width 52 height 20
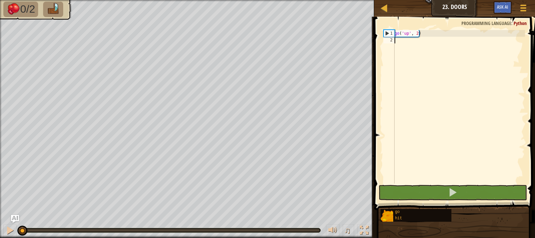
type textarea "h"
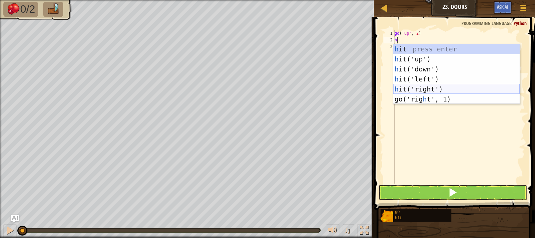
click at [425, 90] on div "h it press enter h it('up') press enter h it('down') press enter h it('left') p…" at bounding box center [456, 84] width 126 height 80
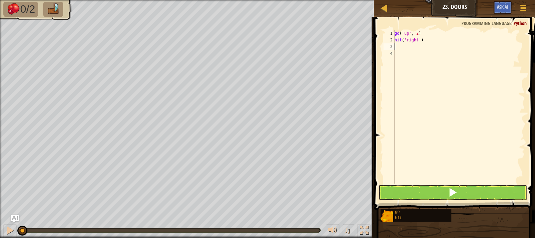
type textarea "g"
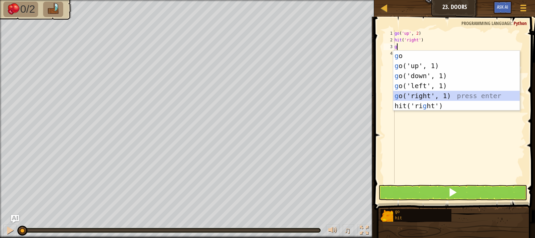
click at [430, 92] on div "g o press enter g o('up', 1) press enter g o('down', 1) press enter g o('left',…" at bounding box center [456, 91] width 126 height 80
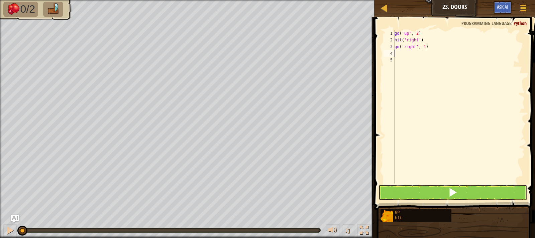
click at [423, 49] on div "go ( 'up' , 2 ) hit ( 'right' ) go ( 'right' , 1 )" at bounding box center [459, 113] width 132 height 167
type textarea "go('right', 2)"
click at [414, 53] on div "go ( 'up' , 2 ) hit ( 'right' ) go ( 'right' , 2 )" at bounding box center [459, 113] width 132 height 167
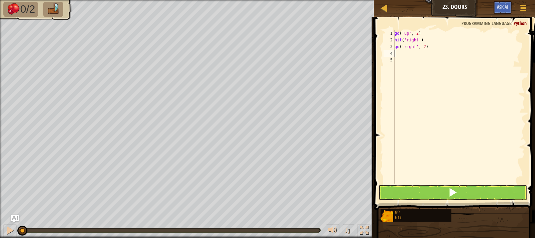
type textarea "g"
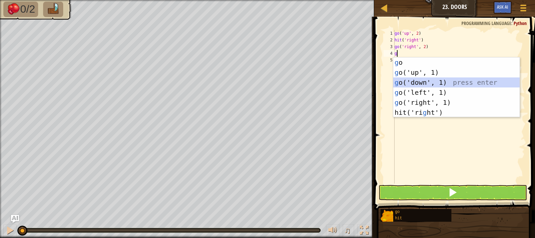
click at [419, 81] on div "g o press enter g o('up', 1) press enter g o('down', 1) press enter g o('left',…" at bounding box center [456, 98] width 126 height 80
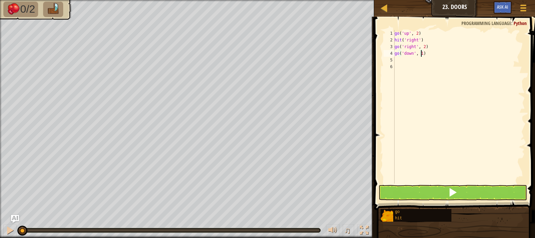
click at [421, 55] on div "go ( 'up' , 2 ) hit ( 'right' ) go ( 'right' , 2 ) go ( 'down' , 1 )" at bounding box center [459, 113] width 132 height 167
type textarea "go('down', 2)"
click at [410, 62] on div "go ( 'up' , 2 ) hit ( 'right' ) go ( 'right' , 2 ) go ( 'down' , 2 )" at bounding box center [459, 113] width 132 height 167
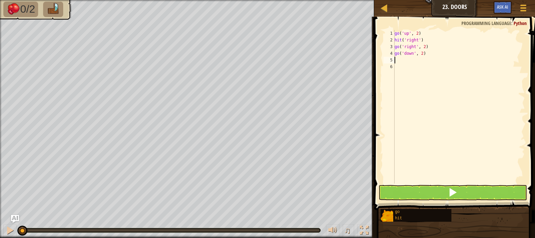
type textarea "g"
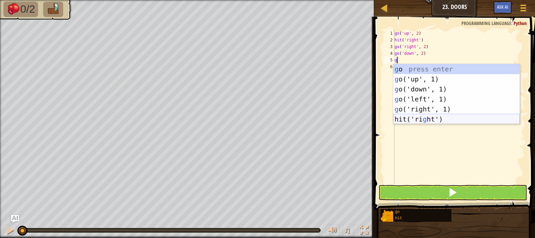
click at [423, 116] on div "g o press enter g o('up', 1) press enter g o('down', 1) press enter g o('left',…" at bounding box center [456, 104] width 126 height 80
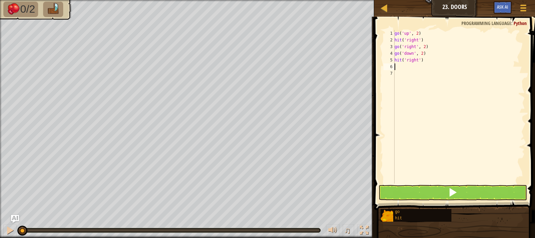
type textarea "g"
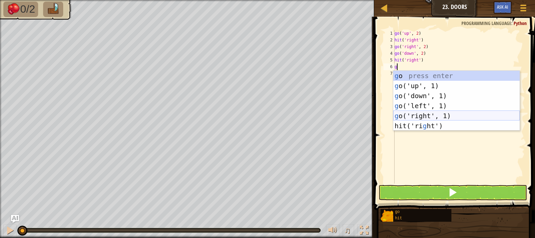
click at [420, 112] on div "g o press enter g o('up', 1) press enter g o('down', 1) press enter g o('left',…" at bounding box center [456, 111] width 126 height 80
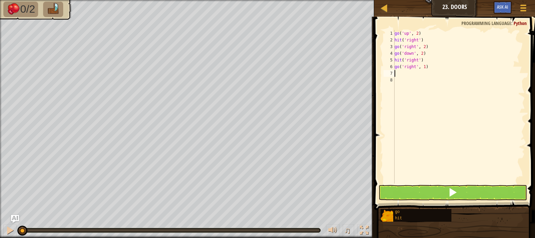
click at [423, 67] on div "go ( 'up' , 2 ) hit ( 'right' ) go ( 'right' , 2 ) go ( 'down' , 2 ) hit ( 'rig…" at bounding box center [459, 113] width 132 height 167
type textarea "go('right', 2)"
click at [408, 71] on div "go ( 'up' , 2 ) hit ( 'right' ) go ( 'right' , 2 ) go ( 'down' , 2 ) hit ( 'rig…" at bounding box center [459, 113] width 132 height 167
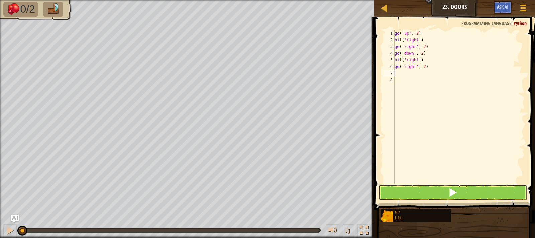
type textarea "g"
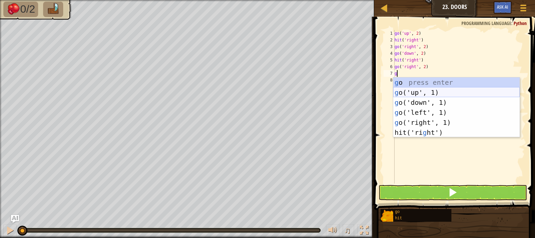
click at [417, 94] on div "g o press enter g o('up', 1) press enter g o('down', 1) press enter g o('left',…" at bounding box center [456, 118] width 126 height 80
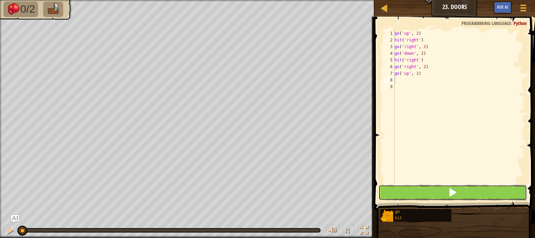
click at [458, 196] on button at bounding box center [453, 192] width 149 height 15
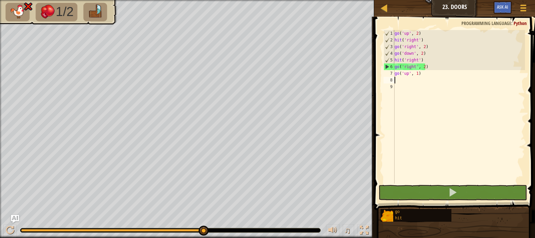
click at [421, 54] on div "go ( 'up' , 2 ) hit ( 'right' ) go ( 'right' , 2 ) go ( 'down' , 2 ) hit ( 'rig…" at bounding box center [459, 113] width 132 height 167
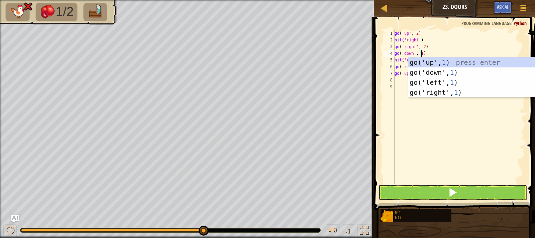
scroll to position [3, 2]
type textarea "go('down', 1)"
click at [490, 189] on button at bounding box center [453, 192] width 149 height 15
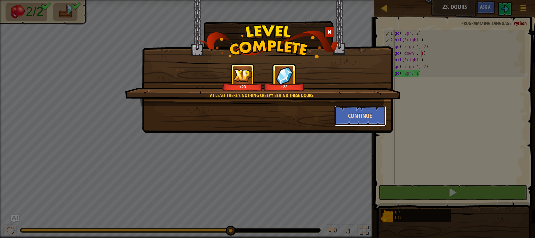
click at [347, 120] on button "Continue" at bounding box center [360, 116] width 52 height 20
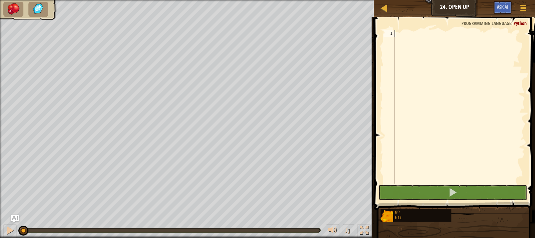
type textarea "h"
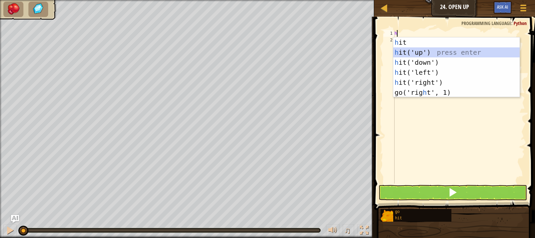
click at [435, 48] on div "h it press enter h it('up') press enter h it('down') press enter h it('left') p…" at bounding box center [456, 77] width 126 height 80
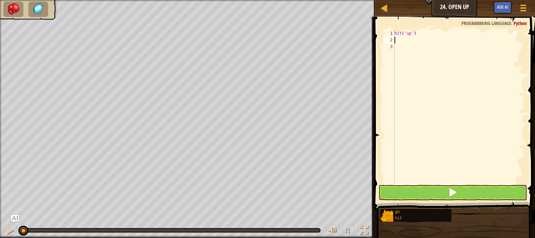
type textarea "g"
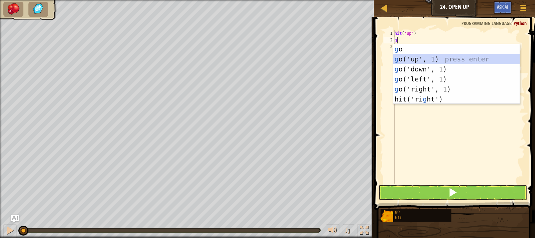
click at [416, 60] on div "g o press enter g o('up', 1) press enter g o('down', 1) press enter g o('left',…" at bounding box center [456, 84] width 126 height 80
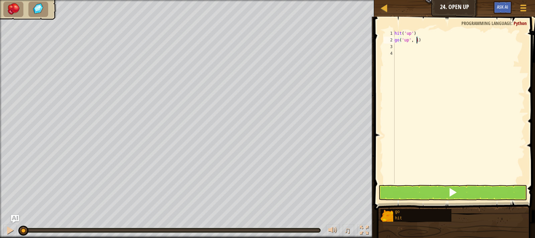
click at [416, 41] on div "hit ( 'up' ) go ( 'up' , 1 )" at bounding box center [459, 113] width 132 height 167
type textarea "go('up', 2)"
click at [457, 188] on span at bounding box center [452, 192] width 9 height 9
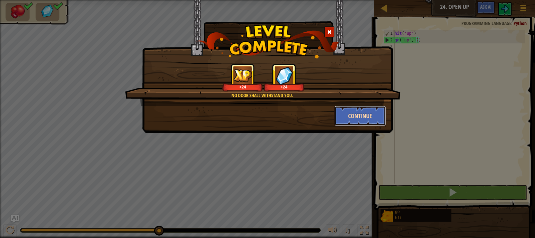
click at [351, 122] on button "Continue" at bounding box center [360, 116] width 52 height 20
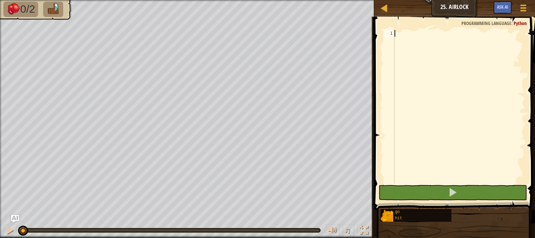
type textarea "h"
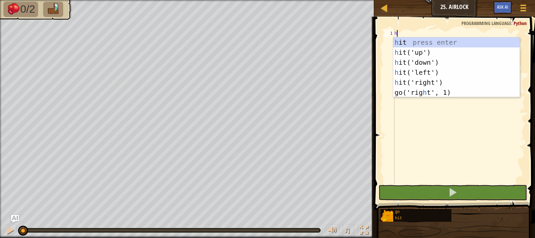
scroll to position [3, 0]
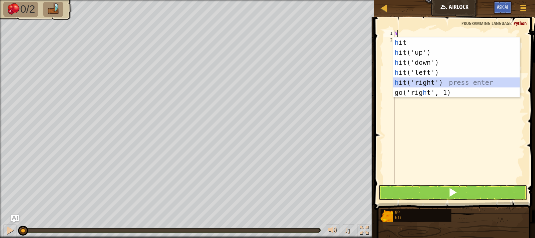
click at [434, 78] on div "h it press enter h it('up') press enter h it('down') press enter h it('left') p…" at bounding box center [456, 77] width 126 height 80
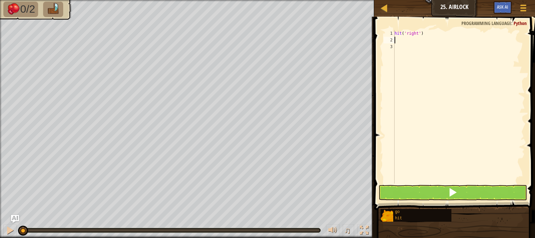
type textarea "h"
type textarea "g"
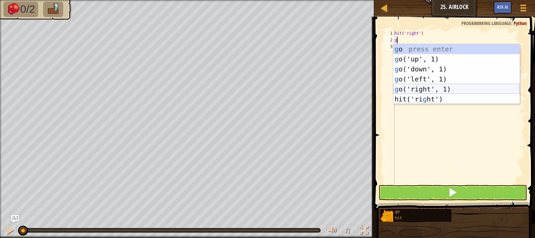
click at [421, 88] on div "g o press enter g o('up', 1) press enter g o('down', 1) press enter g o('left',…" at bounding box center [456, 84] width 126 height 80
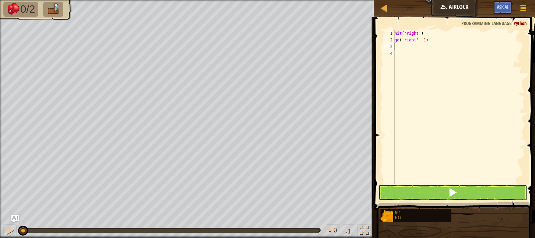
type textarea "h"
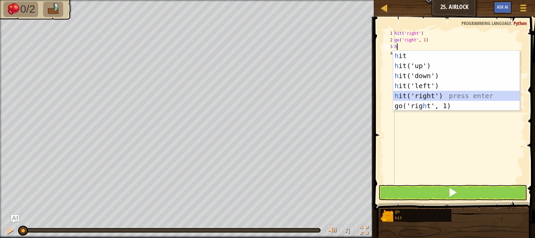
click at [421, 94] on div "h it press enter h it('up') press enter h it('down') press enter h it('left') p…" at bounding box center [456, 91] width 126 height 80
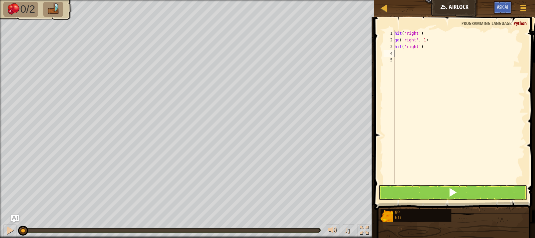
type textarea "g"
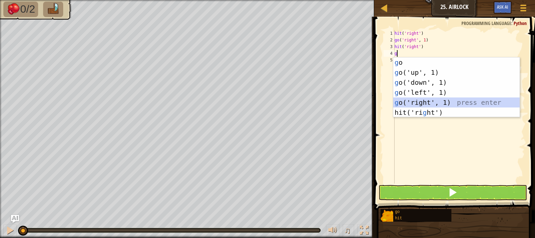
click at [423, 100] on div "g o press enter g o('up', 1) press enter g o('down', 1) press enter g o('left',…" at bounding box center [456, 98] width 126 height 80
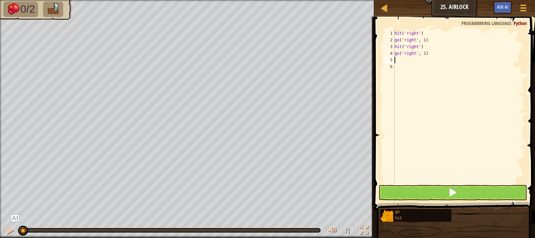
type textarea "g"
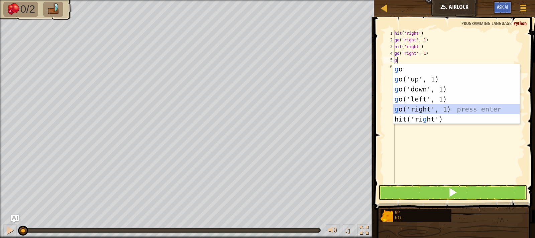
click at [438, 109] on div "g o press enter g o('up', 1) press enter g o('down', 1) press enter g o('left',…" at bounding box center [456, 104] width 126 height 80
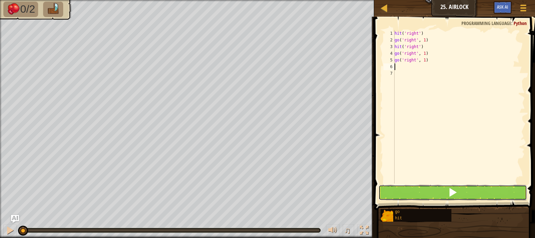
click at [485, 186] on button at bounding box center [453, 192] width 149 height 15
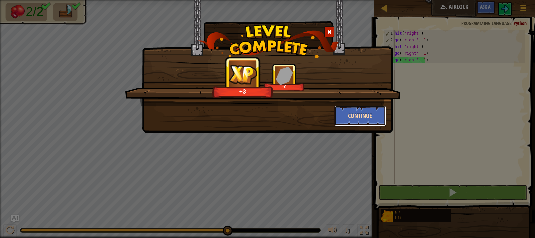
click at [355, 125] on button "Continue" at bounding box center [360, 116] width 52 height 20
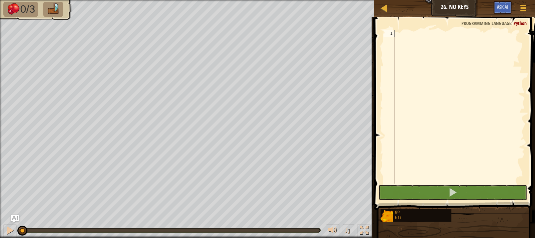
type textarea "h"
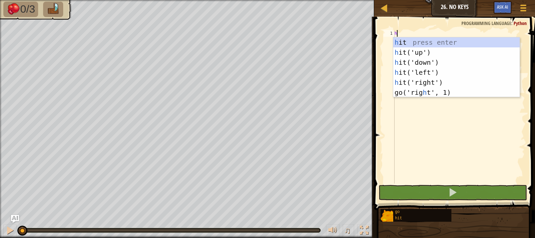
scroll to position [3, 0]
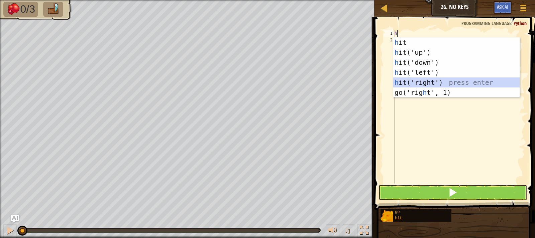
click at [424, 84] on div "h it press enter h it('up') press enter h it('down') press enter h it('left') p…" at bounding box center [456, 77] width 126 height 80
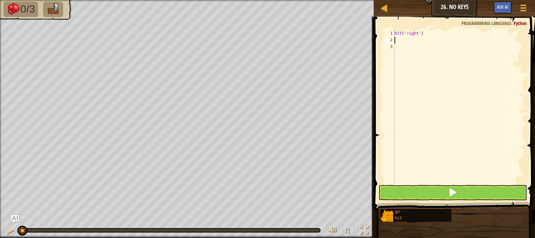
type textarea "g"
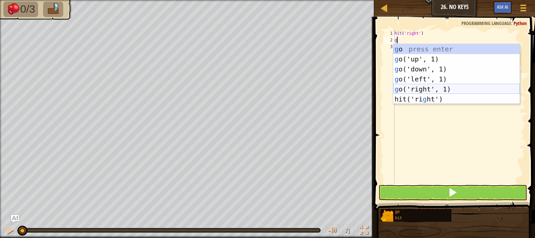
click at [423, 89] on div "g o press enter g o('up', 1) press enter g o('down', 1) press enter g o('left',…" at bounding box center [456, 84] width 126 height 80
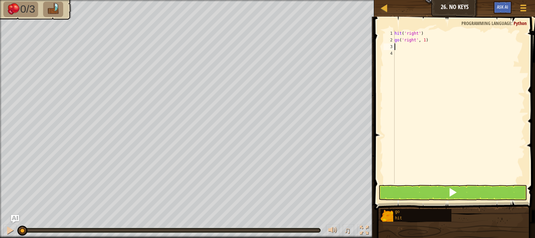
click at [422, 41] on div "hit ( 'right' ) go ( 'right' , 1 )" at bounding box center [459, 113] width 132 height 167
click at [422, 40] on div "hit ( 'right' ) go ( 'right' , 1 )" at bounding box center [459, 113] width 132 height 167
click at [423, 39] on div "hit ( 'right' ) go ( 'right' , 1 )" at bounding box center [459, 113] width 132 height 167
type textarea "go('right', 2)"
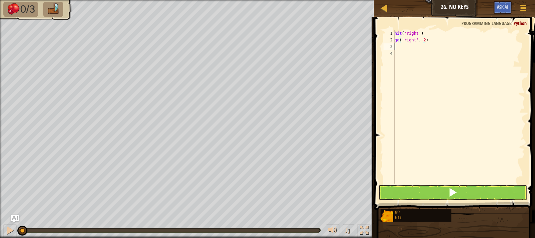
click at [403, 44] on div "hit ( 'right' ) go ( 'right' , 2 )" at bounding box center [459, 113] width 132 height 167
type textarea "h"
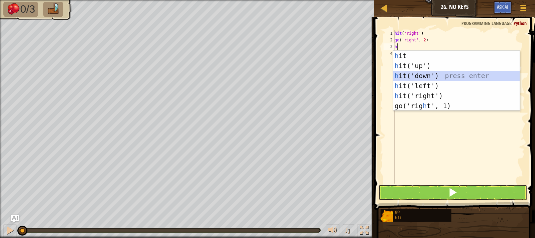
click at [426, 76] on div "h it press enter h it('up') press enter h it('down') press enter h it('left') p…" at bounding box center [456, 91] width 126 height 80
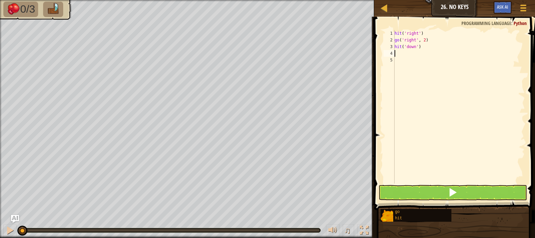
type textarea "h"
type textarea "g"
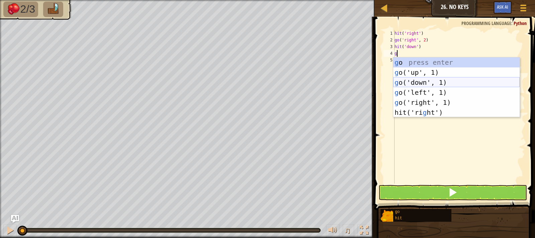
click at [427, 83] on div "g o press enter g o('up', 1) press enter g o('down', 1) press enter g o('left',…" at bounding box center [456, 98] width 126 height 80
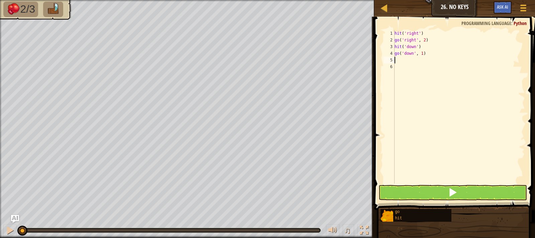
type textarea "g"
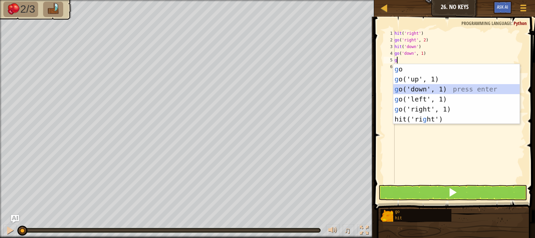
click at [427, 87] on div "g o press enter g o('up', 1) press enter g o('down', 1) press enter g o('left',…" at bounding box center [456, 104] width 126 height 80
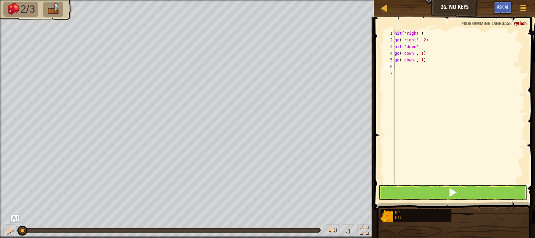
type textarea "g"
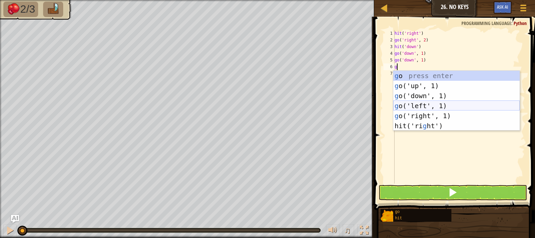
click at [423, 104] on div "g o press enter g o('up', 1) press enter g o('down', 1) press enter g o('left',…" at bounding box center [456, 111] width 126 height 80
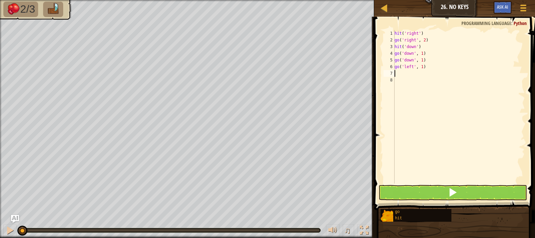
type textarea "h"
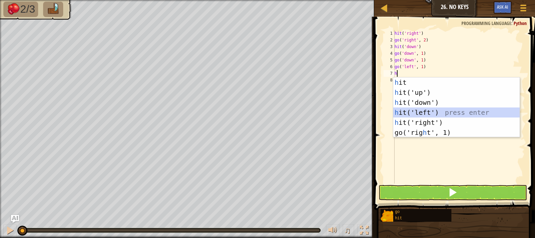
click at [419, 110] on div "h it press enter h it('up') press enter h it('down') press enter h it('left') p…" at bounding box center [456, 118] width 126 height 80
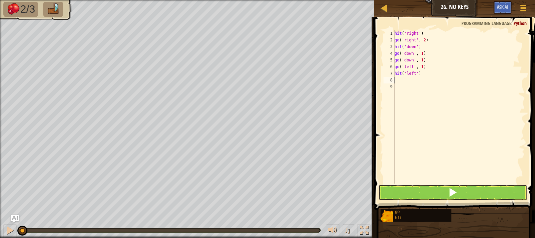
type textarea "g"
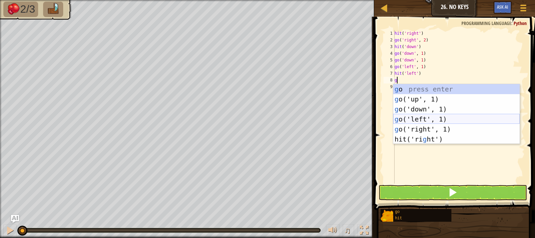
click at [422, 117] on div "g o press enter g o('up', 1) press enter g o('down', 1) press enter g o('left',…" at bounding box center [456, 124] width 126 height 80
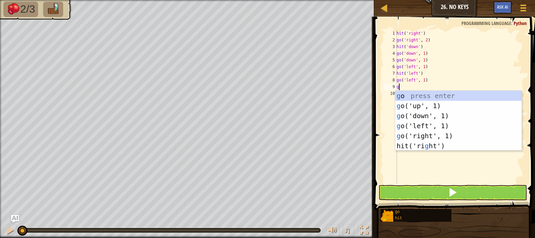
type textarea "g"
click at [422, 125] on div "g o press enter g o('up', 1) press enter g o('down', 1) press enter g o('left',…" at bounding box center [458, 131] width 126 height 80
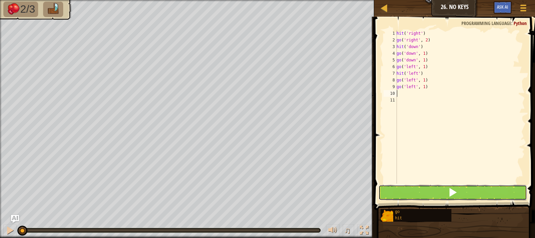
click at [444, 199] on button at bounding box center [453, 192] width 149 height 15
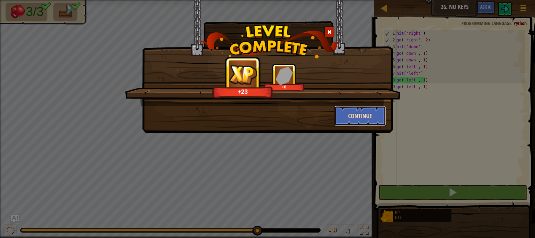
click at [356, 121] on button "Continue" at bounding box center [360, 116] width 52 height 20
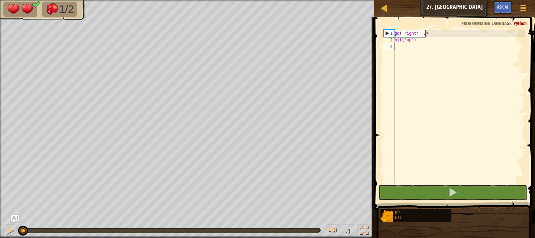
type textarea "h"
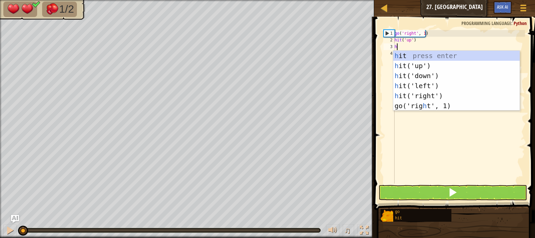
scroll to position [3, 0]
click at [430, 68] on div "h it press enter h it('up') press enter h it('down') press enter h it('left') p…" at bounding box center [456, 91] width 126 height 80
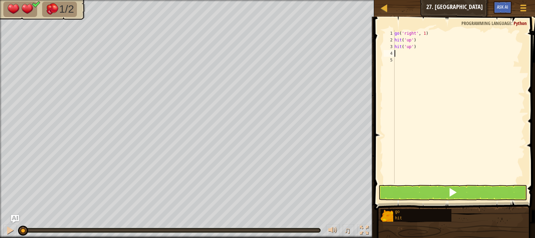
type textarea "h"
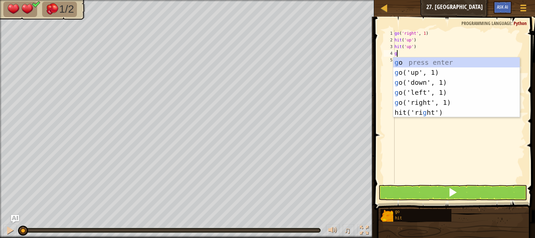
type textarea "g"
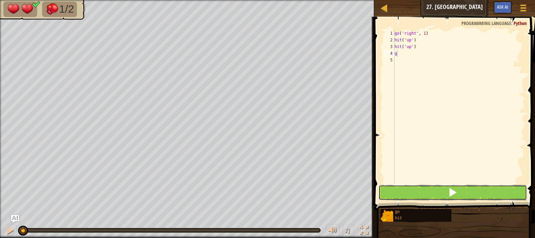
click at [482, 197] on button at bounding box center [453, 192] width 149 height 15
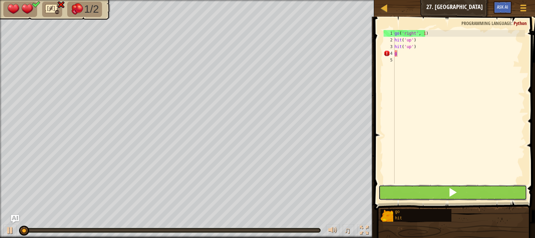
click at [483, 195] on button at bounding box center [453, 192] width 149 height 15
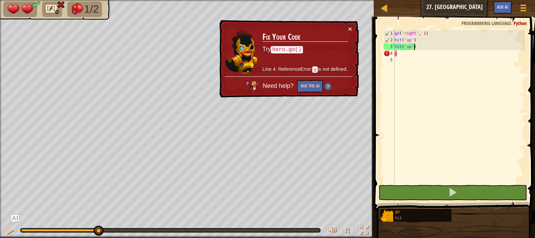
click at [417, 46] on div "go ( 'right' , 1 ) hit ( 'up' ) hit ( 'up' ) g" at bounding box center [459, 113] width 132 height 167
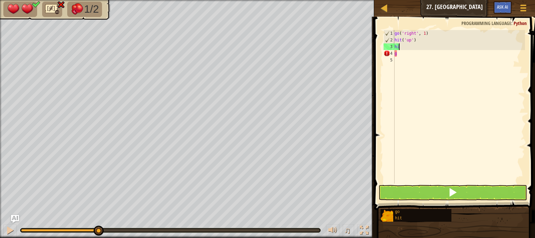
type textarea "h"
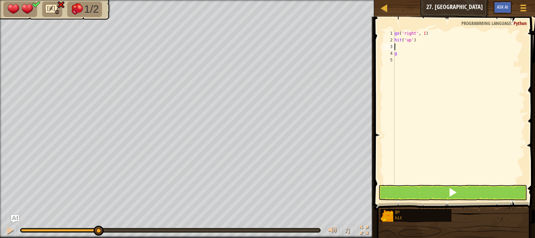
type textarea "g"
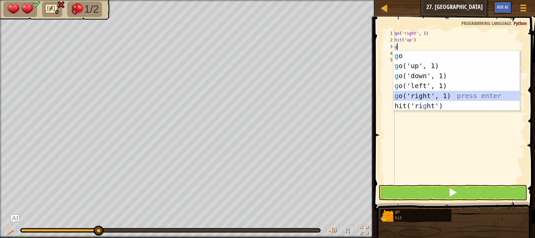
click at [430, 92] on div "g o press enter g o('up', 1) press enter g o('down', 1) press enter g o('left',…" at bounding box center [456, 91] width 126 height 80
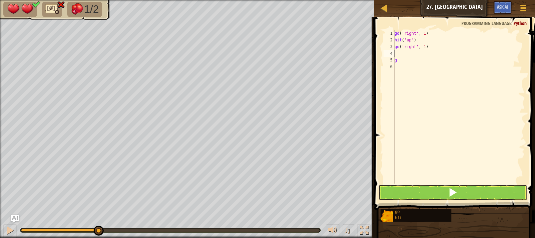
type textarea "g"
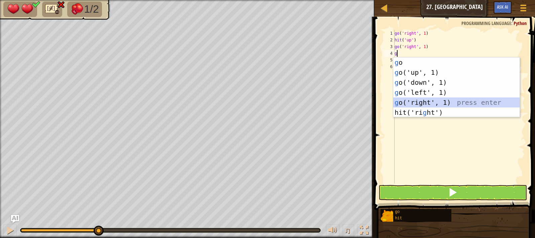
click at [432, 101] on div "g o press enter g o('up', 1) press enter g o('down', 1) press enter g o('left',…" at bounding box center [456, 98] width 126 height 80
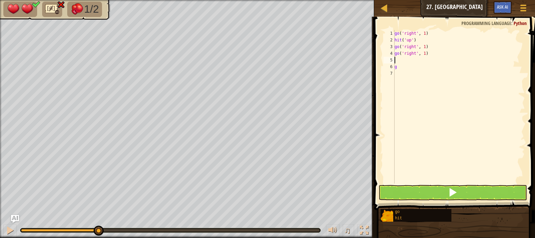
type textarea "h"
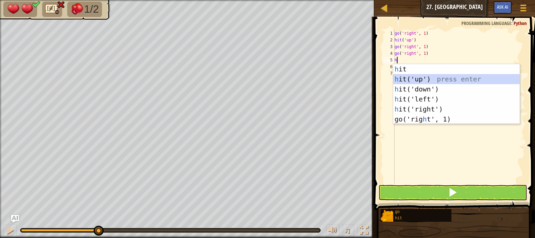
click at [428, 78] on div "h it press enter h it('up') press enter h it('down') press enter h it('left') p…" at bounding box center [456, 104] width 126 height 80
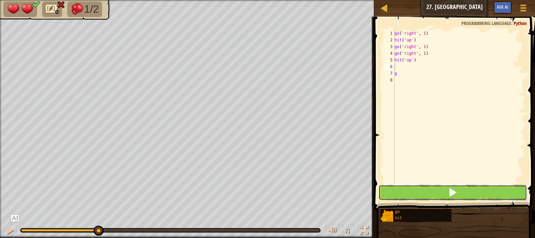
click at [484, 191] on button at bounding box center [453, 192] width 149 height 15
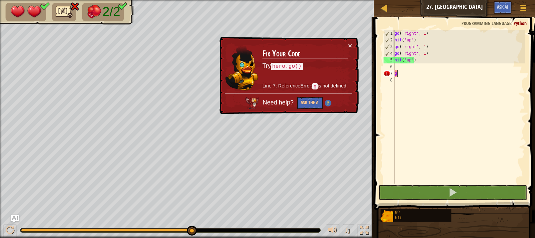
click at [401, 75] on div "go ( 'right' , 1 ) hit ( 'up' ) go ( 'right' , 1 ) go ( 'right' , 1 ) hit ( 'up…" at bounding box center [459, 113] width 132 height 167
type textarea "g"
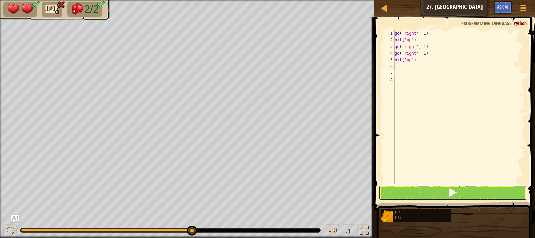
click at [457, 187] on button at bounding box center [453, 192] width 149 height 15
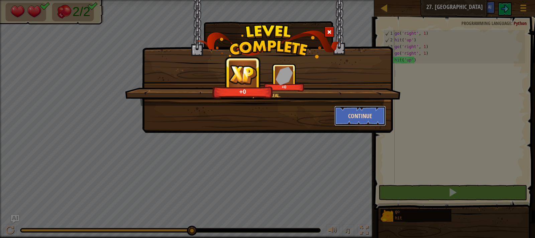
click at [373, 117] on button "Continue" at bounding box center [360, 116] width 52 height 20
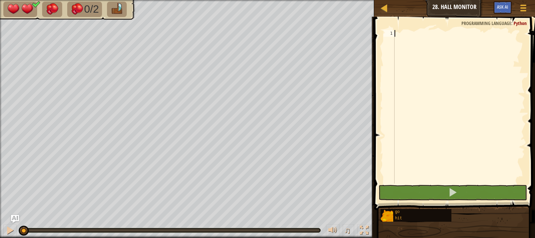
type textarea "h"
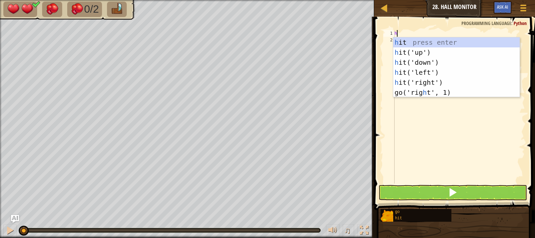
scroll to position [3, 0]
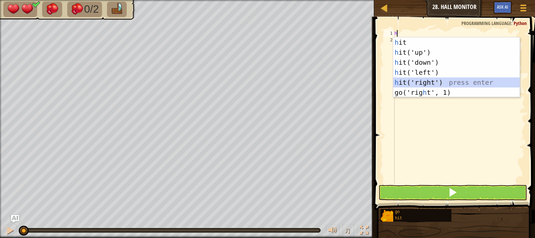
click at [439, 83] on div "h it press enter h it('up') press enter h it('down') press enter h it('left') p…" at bounding box center [456, 77] width 126 height 80
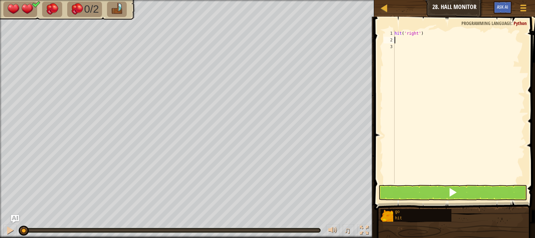
type textarea "g"
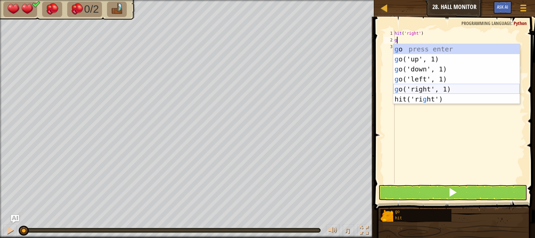
click at [429, 90] on div "g o press enter g o('up', 1) press enter g o('down', 1) press enter g o('left',…" at bounding box center [456, 84] width 126 height 80
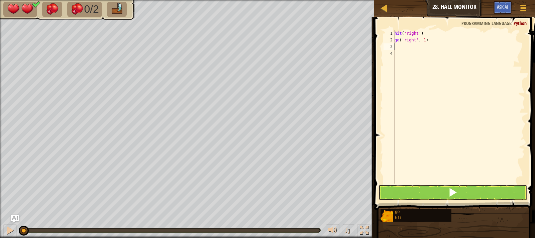
type textarea "h"
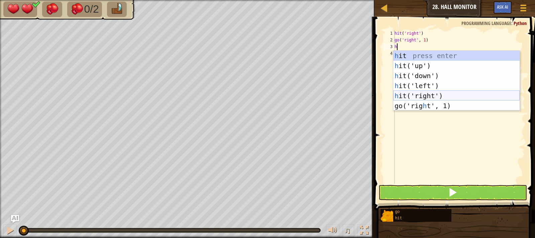
click at [431, 98] on div "h it press enter h it('up') press enter h it('down') press enter h it('left') p…" at bounding box center [456, 91] width 126 height 80
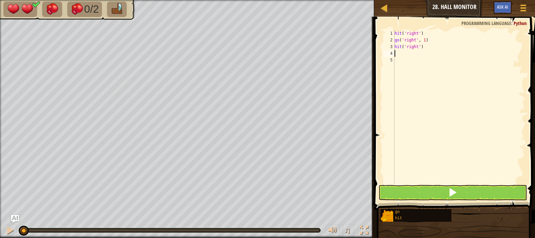
type textarea "g"
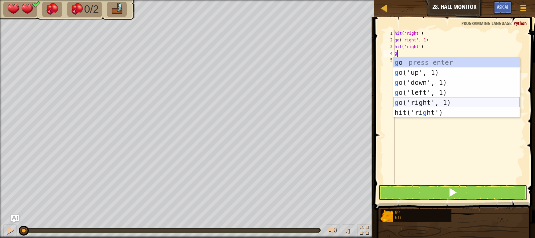
click at [431, 99] on div "g o press enter g o('up', 1) press enter g o('down', 1) press enter g o('left',…" at bounding box center [456, 98] width 126 height 80
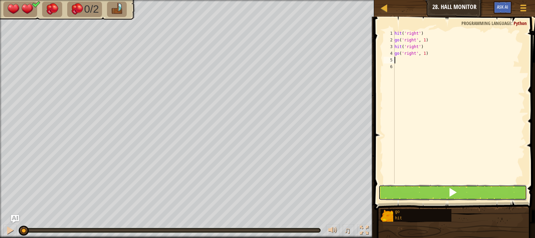
click at [467, 188] on button at bounding box center [453, 192] width 149 height 15
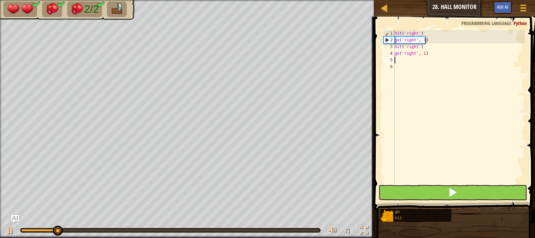
type textarea "h"
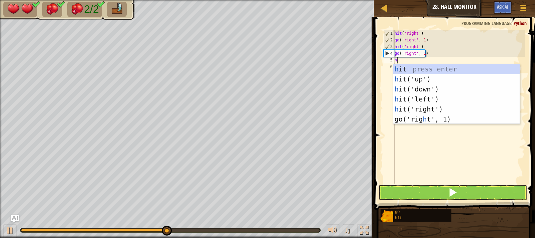
type textarea "g"
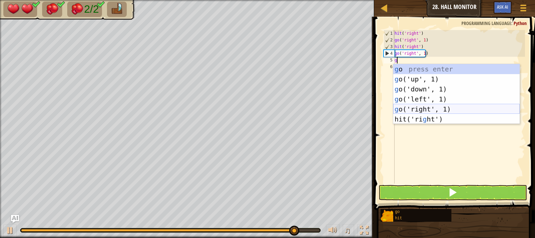
click at [436, 107] on div "g o press enter g o('up', 1) press enter g o('down', 1) press enter g o('left',…" at bounding box center [456, 104] width 126 height 80
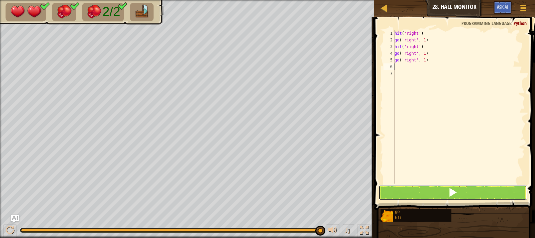
click at [473, 187] on button at bounding box center [453, 192] width 149 height 15
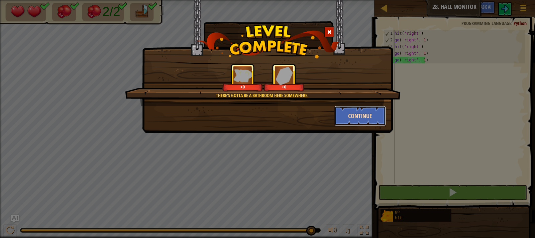
click at [350, 110] on button "Continue" at bounding box center [360, 116] width 52 height 20
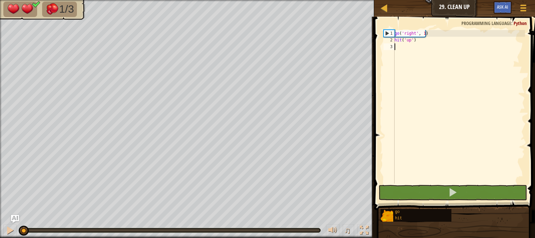
type textarea "g"
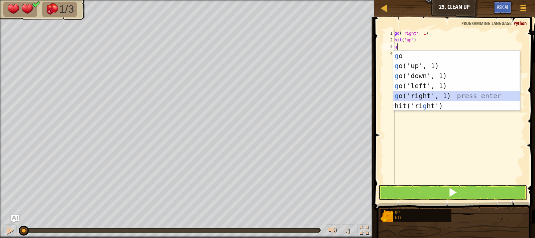
click at [436, 97] on div "g o press enter g o('up', 1) press enter g o('down', 1) press enter g o('left',…" at bounding box center [456, 91] width 126 height 80
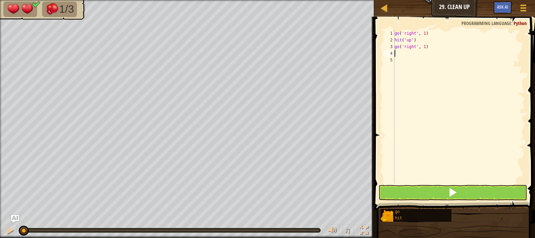
type textarea "h"
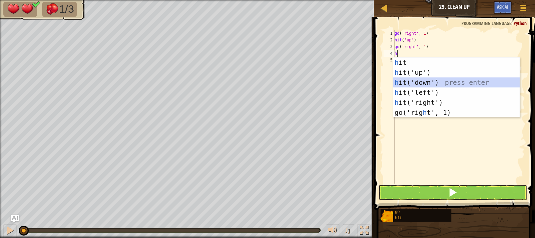
click at [423, 80] on div "h it press enter h it('up') press enter h it('down') press enter h it('left') p…" at bounding box center [456, 98] width 126 height 80
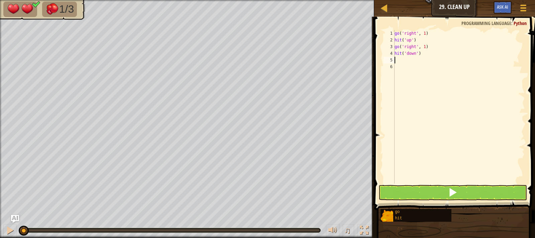
type textarea "g"
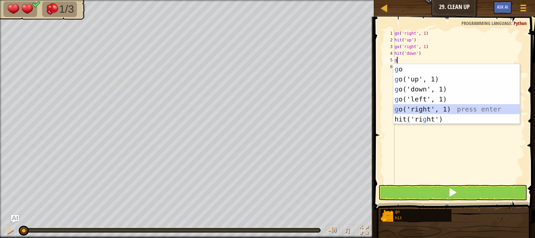
click at [428, 106] on div "g o press enter g o('up', 1) press enter g o('down', 1) press enter g o('left',…" at bounding box center [456, 104] width 126 height 80
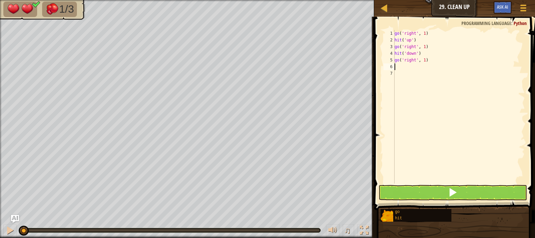
type textarea "h"
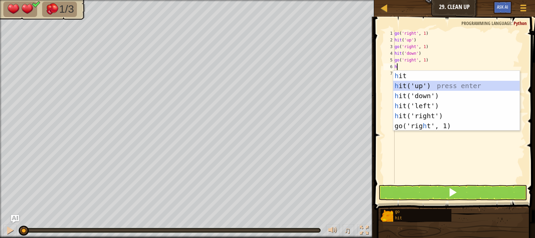
click at [424, 87] on div "h it press enter h it('up') press enter h it('down') press enter h it('left') p…" at bounding box center [456, 111] width 126 height 80
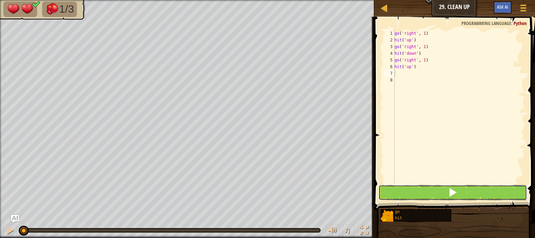
click at [457, 187] on button at bounding box center [453, 192] width 149 height 15
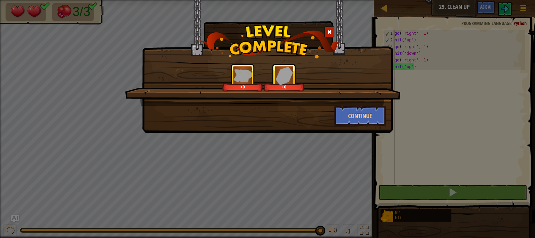
click at [367, 103] on div "+0 +0" at bounding box center [263, 85] width 276 height 42
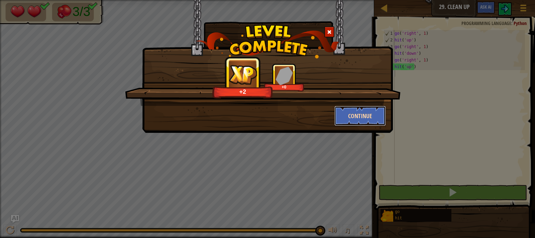
click at [369, 112] on button "Continue" at bounding box center [360, 116] width 52 height 20
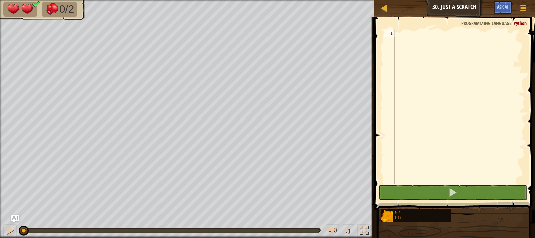
type textarea "g"
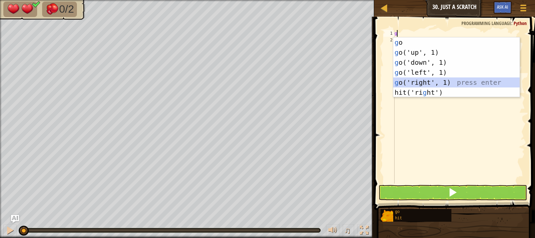
click at [432, 80] on div "g o press enter g o('up', 1) press enter g o('down', 1) press enter g o('left',…" at bounding box center [456, 77] width 126 height 80
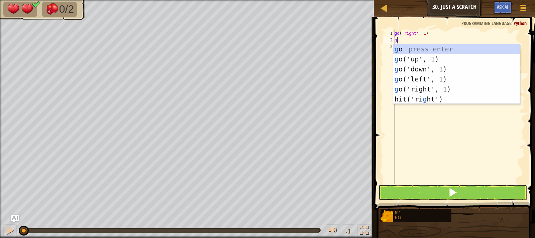
type textarea "g"
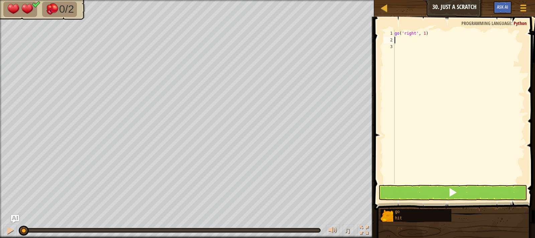
type textarea "h"
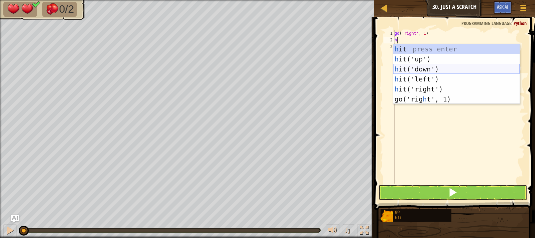
click at [433, 67] on div "h it press enter h it('up') press enter h it('down') press enter h it('left') p…" at bounding box center [456, 84] width 126 height 80
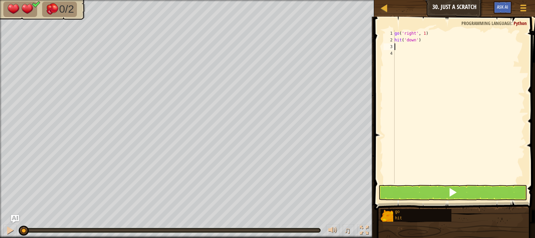
type textarea "h"
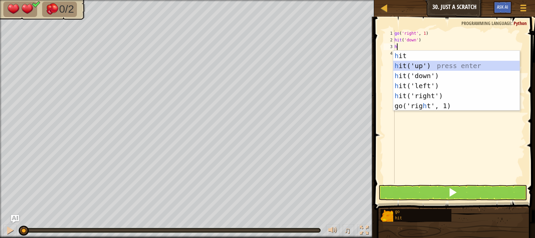
click at [427, 67] on div "h it press enter h it('up') press enter h it('down') press enter h it('left') p…" at bounding box center [456, 91] width 126 height 80
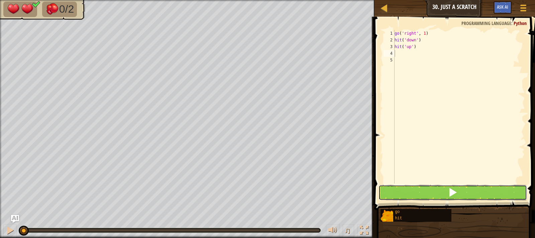
click at [466, 190] on button at bounding box center [453, 192] width 149 height 15
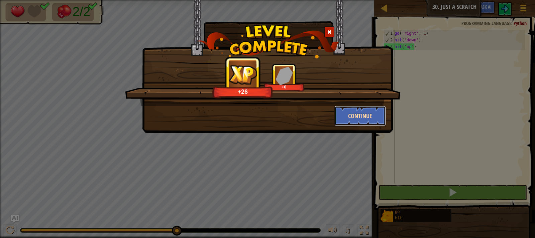
click at [353, 121] on button "Continue" at bounding box center [360, 116] width 52 height 20
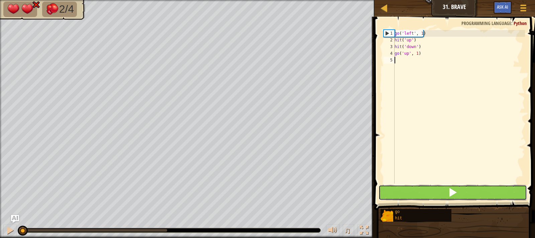
click at [441, 200] on button at bounding box center [453, 192] width 149 height 15
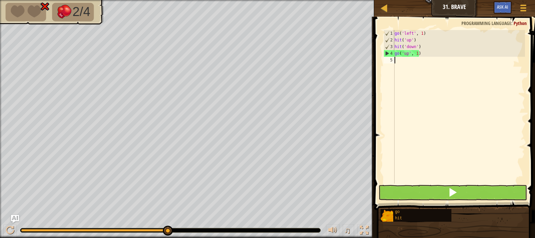
type textarea "h"
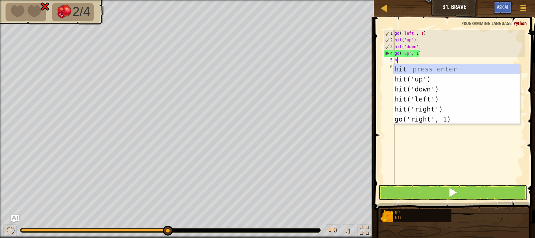
scroll to position [3, 0]
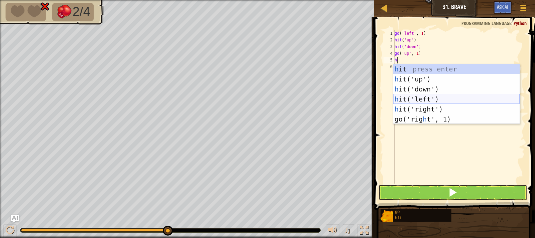
click at [410, 96] on div "h it press enter h it('up') press enter h it('down') press enter h it('left') p…" at bounding box center [456, 104] width 126 height 80
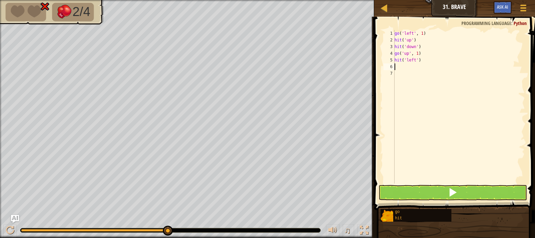
type textarea "g"
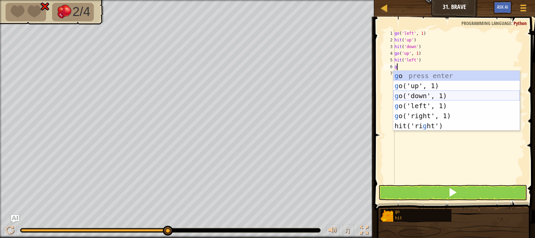
click at [429, 93] on div "g o press enter g o('up', 1) press enter g o('down', 1) press enter g o('left',…" at bounding box center [456, 111] width 126 height 80
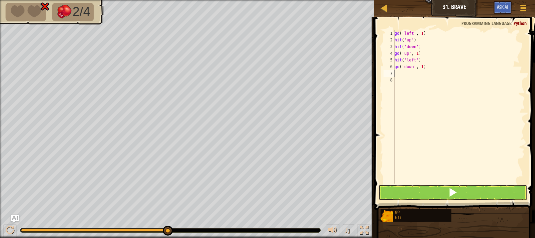
type textarea "h"
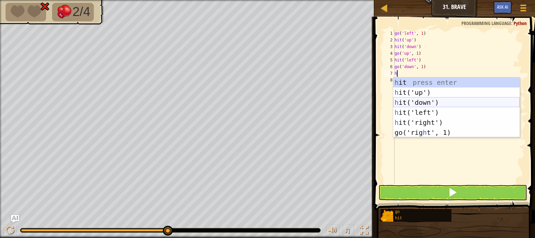
click at [430, 104] on div "h it press enter h it('up') press enter h it('down') press enter h it('left') p…" at bounding box center [456, 118] width 126 height 80
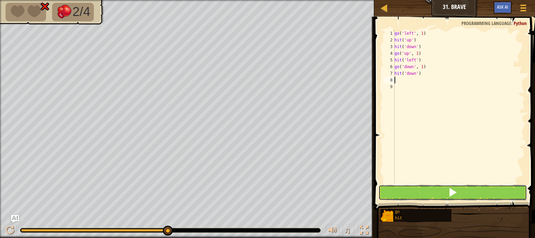
click at [464, 193] on button at bounding box center [453, 192] width 149 height 15
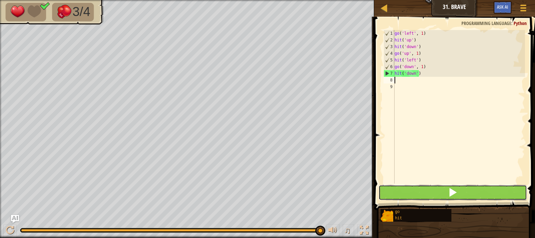
click at [479, 191] on button at bounding box center [453, 192] width 149 height 15
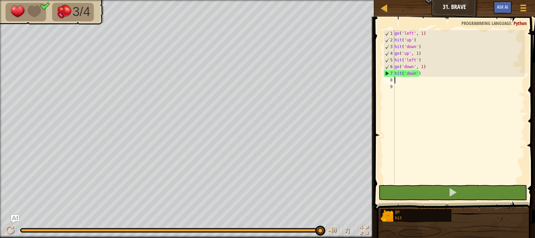
click at [418, 61] on div "go ( 'left' , 1 ) hit ( 'up' ) hit ( 'down' ) go ( 'up' , 1 ) hit ( 'left' ) go…" at bounding box center [459, 113] width 132 height 167
type textarea "hit('left')"
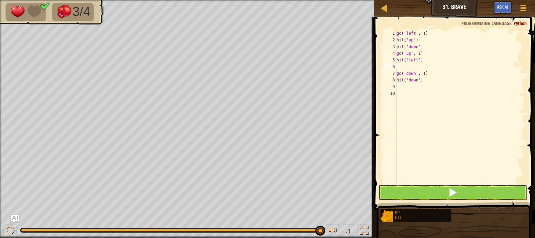
type textarea "g"
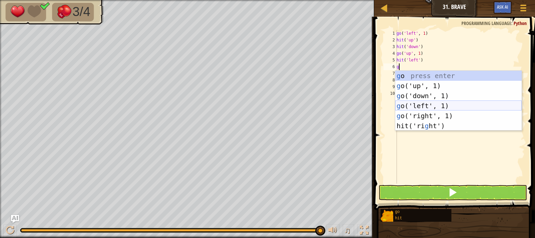
click at [435, 104] on div "g o press enter g o('up', 1) press enter g o('down', 1) press enter g o('left',…" at bounding box center [458, 111] width 126 height 80
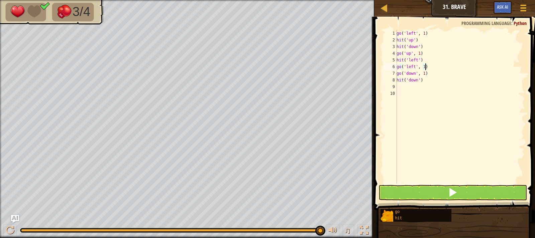
type textarea "go('left', 1)"
click at [448, 191] on span at bounding box center [452, 192] width 9 height 9
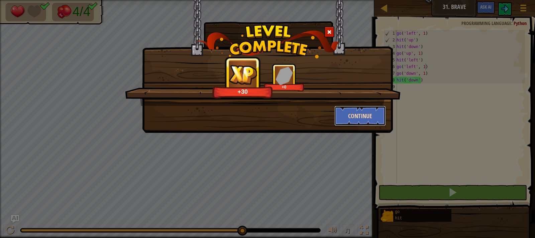
click at [378, 120] on button "Continue" at bounding box center [360, 116] width 52 height 20
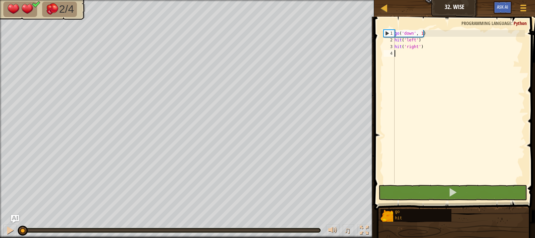
type textarea "g"
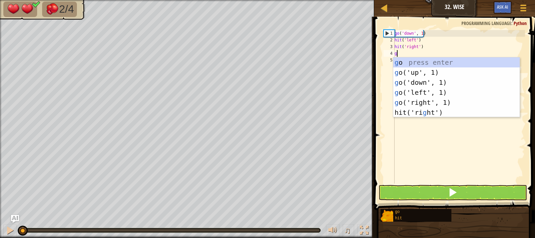
scroll to position [3, 0]
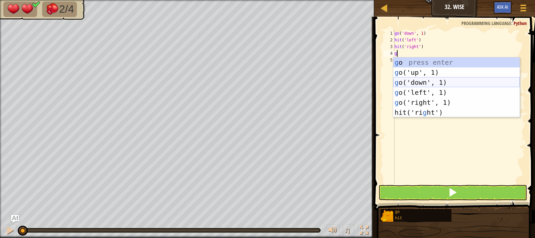
click at [409, 79] on div "g o press enter g o('up', 1) press enter g o('down', 1) press enter g o('left',…" at bounding box center [456, 98] width 126 height 80
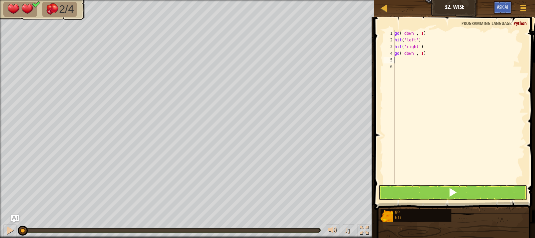
type textarea "g"
type textarea "h"
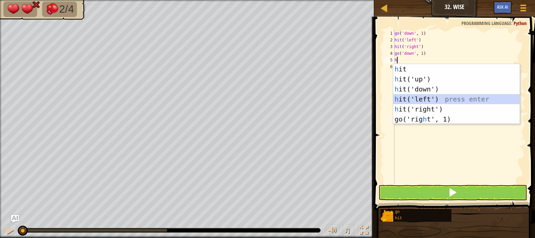
click at [415, 95] on div "h it press enter h it('up') press enter h it('down') press enter h it('left') p…" at bounding box center [456, 104] width 126 height 80
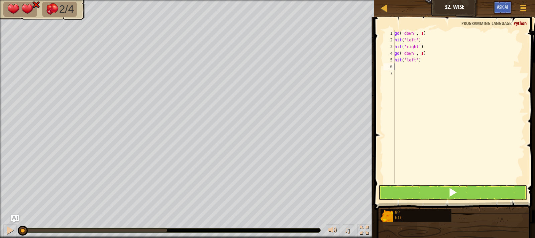
type textarea "h"
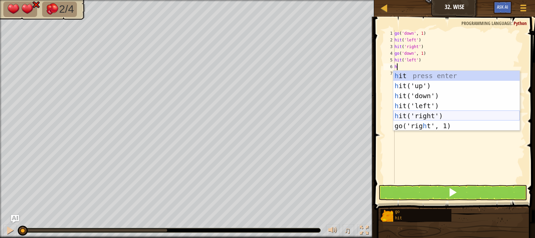
click at [420, 112] on div "h it press enter h it('up') press enter h it('down') press enter h it('left') p…" at bounding box center [456, 111] width 126 height 80
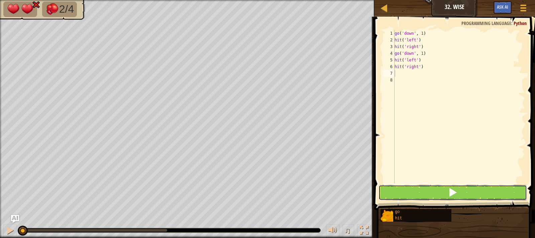
click at [453, 194] on span at bounding box center [452, 192] width 9 height 9
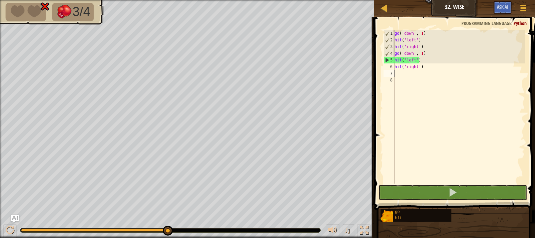
click at [412, 53] on div "go ( 'down' , 1 ) hit ( 'left' ) hit ( 'right' ) go ( 'down' , 1 ) hit ( 'left'…" at bounding box center [459, 113] width 132 height 167
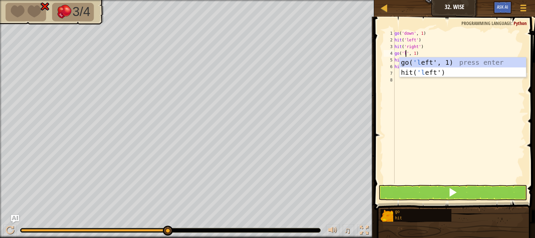
scroll to position [3, 1]
click at [424, 64] on div "go( 'l eft', 1) press enter hit( 'l eft') press enter" at bounding box center [463, 78] width 126 height 40
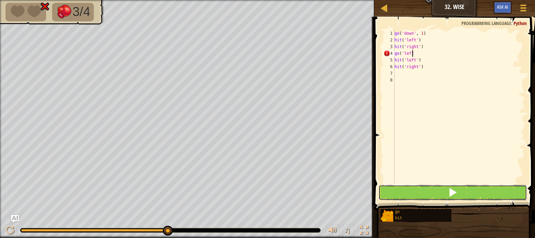
click at [458, 188] on button at bounding box center [453, 192] width 149 height 15
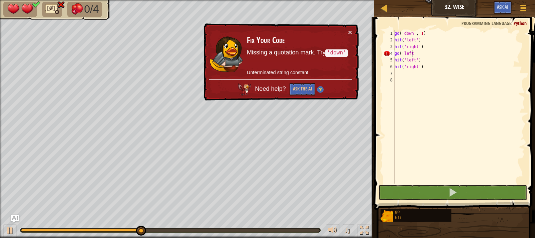
click at [353, 31] on div "× Fix Your Code Missing a quotation mark. Try 'down' Unterminated string consta…" at bounding box center [280, 62] width 157 height 78
click at [348, 30] on button "×" at bounding box center [350, 32] width 4 height 7
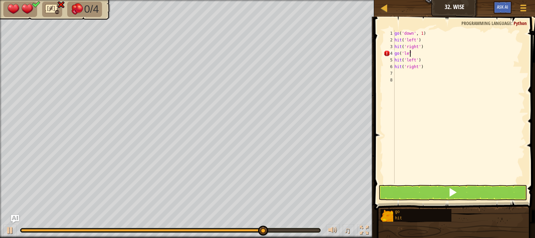
type textarea "go('left"
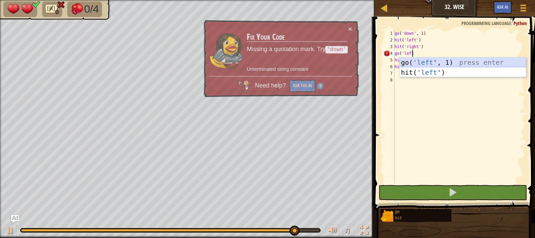
click at [415, 61] on div "go( 'left ', 1) press enter hit( 'left ') press enter" at bounding box center [463, 78] width 126 height 40
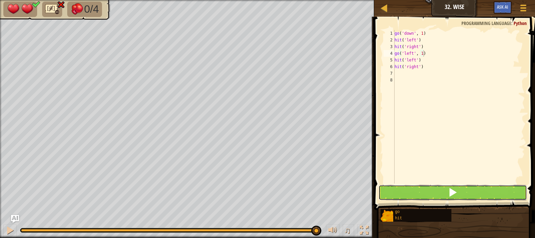
click at [449, 185] on button at bounding box center [453, 192] width 149 height 15
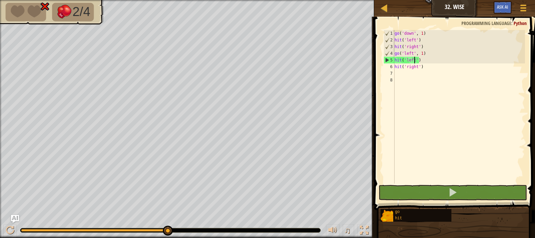
click at [414, 62] on div "go ( 'down' , 1 ) hit ( 'left' ) hit ( 'right' ) go ( 'left' , 1 ) hit ( 'left'…" at bounding box center [459, 113] width 132 height 167
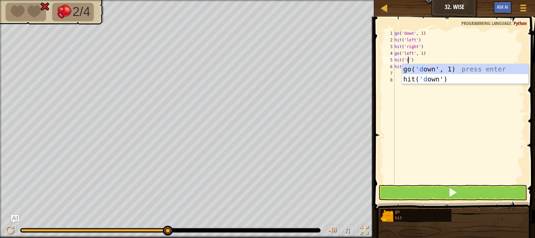
scroll to position [3, 1]
click at [443, 70] on div "go( 'd own', 1) press enter hit( 'd own') press enter" at bounding box center [465, 84] width 126 height 40
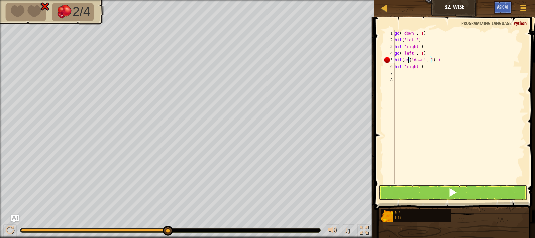
click at [407, 60] on div "go ( 'down' , 1 ) hit ( 'left' ) hit ( 'right' ) go ( 'left' , 1 ) hit ( go ( '…" at bounding box center [459, 113] width 132 height 167
click at [458, 189] on button at bounding box center [453, 192] width 149 height 15
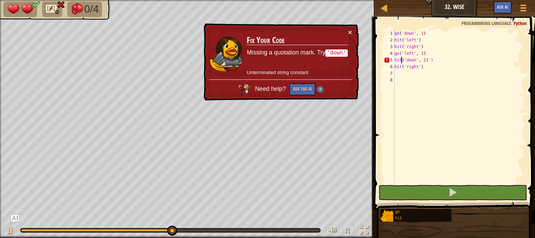
click at [420, 60] on div "go ( 'down' , 1 ) hit ( 'left' ) hit ( 'right' ) go ( 'left' , 1 ) hit ( 'down'…" at bounding box center [459, 113] width 132 height 167
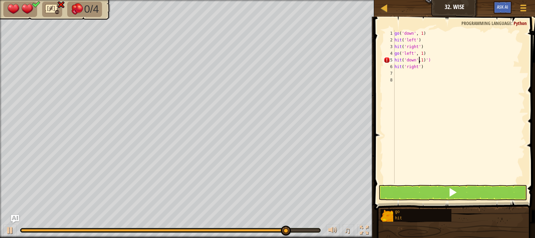
click at [430, 61] on div "go ( 'down' , 1 ) hit ( 'left' ) hit ( 'right' ) go ( 'left' , 1 ) hit ( 'down'…" at bounding box center [459, 113] width 132 height 167
type textarea "hit('down',1)"
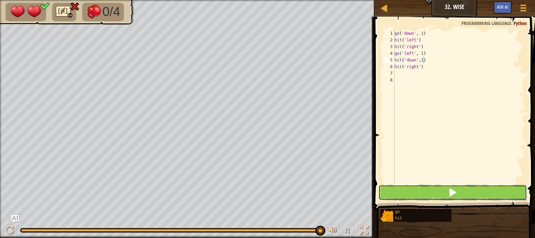
click at [450, 192] on span at bounding box center [452, 192] width 9 height 9
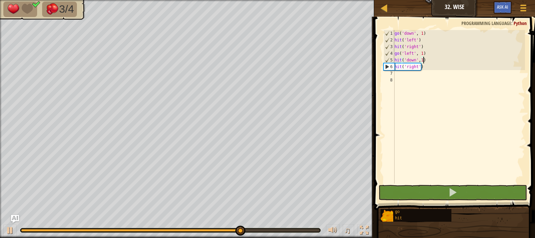
scroll to position [3, 0]
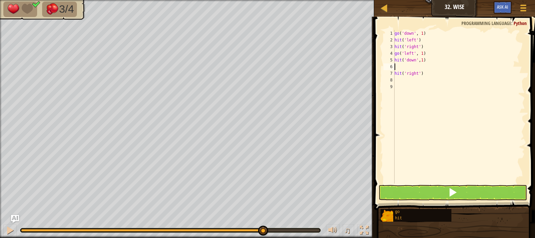
type textarea "g"
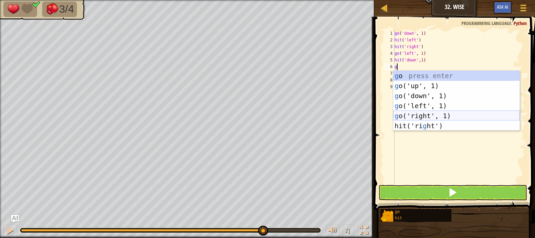
click at [432, 113] on div "g o press enter g o('up', 1) press enter g o('down', 1) press enter g o('left',…" at bounding box center [456, 111] width 126 height 80
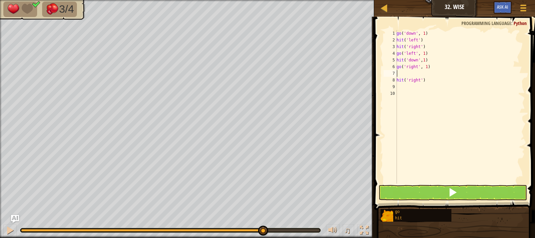
type textarea "g"
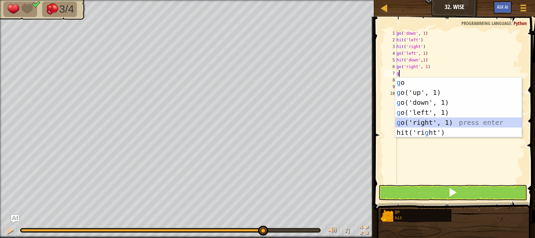
click at [432, 119] on div "g o press enter g o('up', 1) press enter g o('down', 1) press enter g o('left',…" at bounding box center [458, 118] width 126 height 80
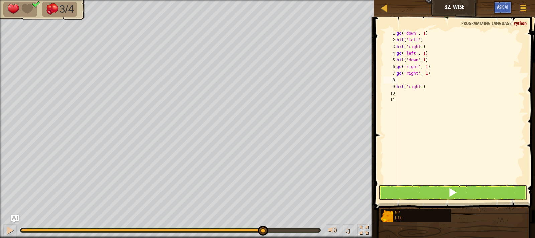
type textarea "h"
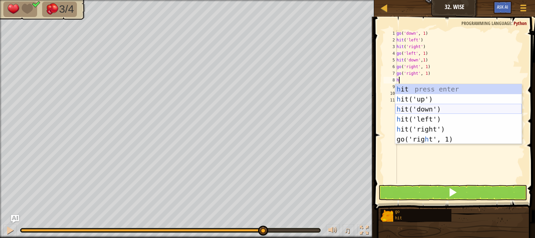
click at [418, 105] on div "h it press enter h it('up') press enter h it('down') press enter h it('left') p…" at bounding box center [458, 124] width 126 height 80
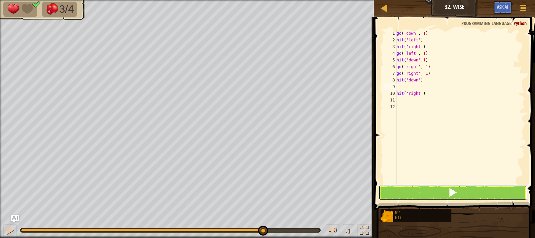
click at [446, 192] on button at bounding box center [453, 192] width 149 height 15
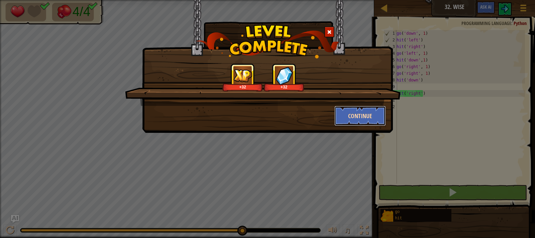
click at [384, 118] on button "Continue" at bounding box center [360, 116] width 52 height 20
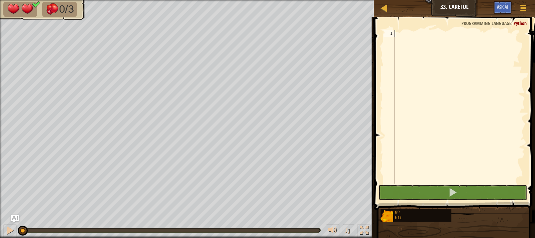
type textarea "g"
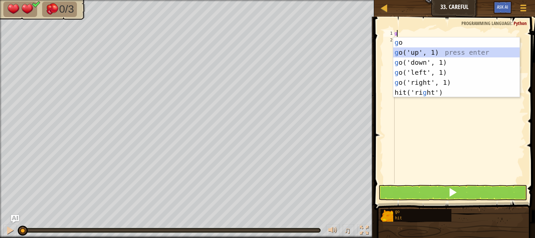
click at [415, 53] on div "g o press enter g o('up', 1) press enter g o('down', 1) press enter g o('left',…" at bounding box center [456, 77] width 126 height 80
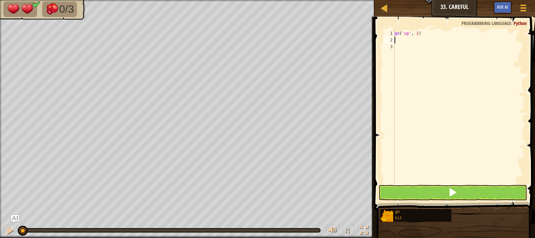
type textarea "h"
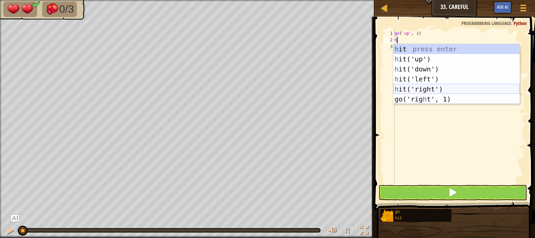
click at [429, 87] on div "h it press enter h it('up') press enter h it('down') press enter h it('left') p…" at bounding box center [456, 84] width 126 height 80
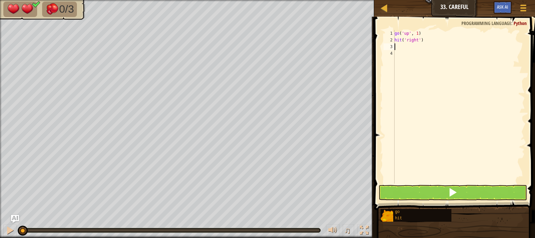
type textarea "g"
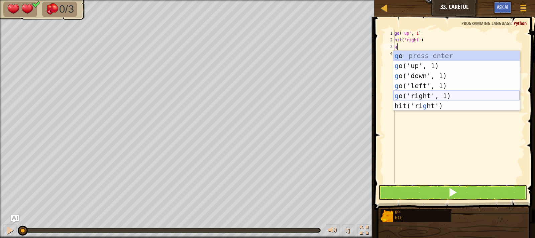
click at [428, 93] on div "g o press enter g o('up', 1) press enter g o('down', 1) press enter g o('left',…" at bounding box center [456, 91] width 126 height 80
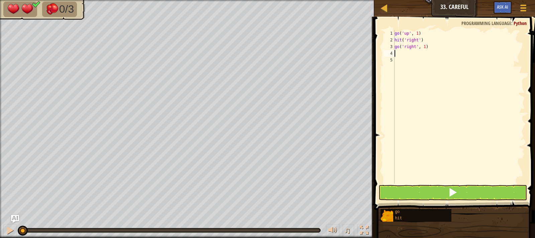
type textarea "g"
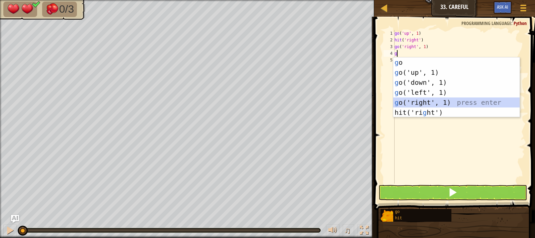
click at [430, 99] on div "g o press enter g o('up', 1) press enter g o('down', 1) press enter g o('left',…" at bounding box center [456, 98] width 126 height 80
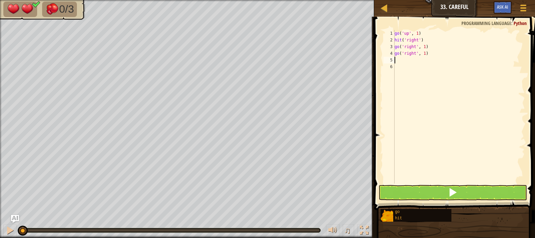
type textarea "h"
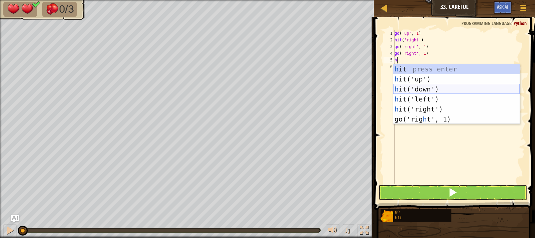
click at [428, 89] on div "h it press enter h it('up') press enter h it('down') press enter h it('left') p…" at bounding box center [456, 104] width 126 height 80
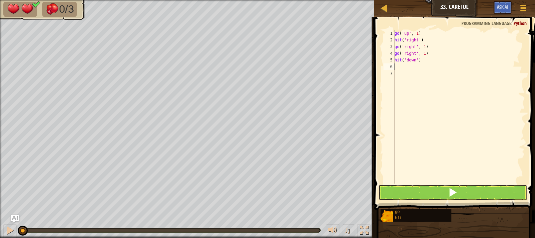
type textarea "g"
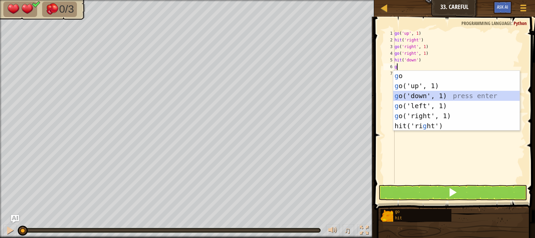
click at [428, 95] on div "g o press enter g o('up', 1) press enter g o('down', 1) press enter g o('left',…" at bounding box center [456, 111] width 126 height 80
type textarea "g"
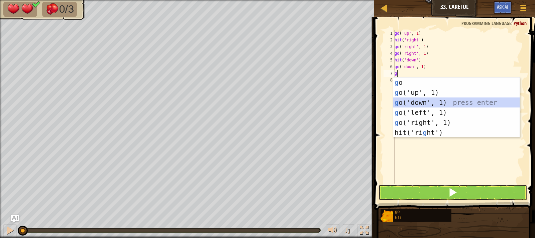
click at [428, 101] on div "g o press enter g o('up', 1) press enter g o('down', 1) press enter g o('left',…" at bounding box center [456, 118] width 126 height 80
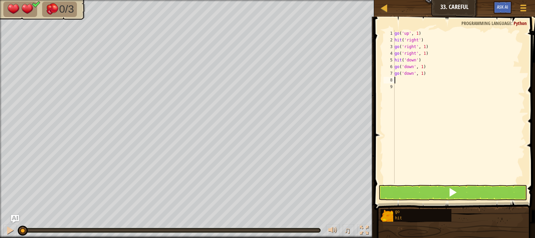
type textarea "g"
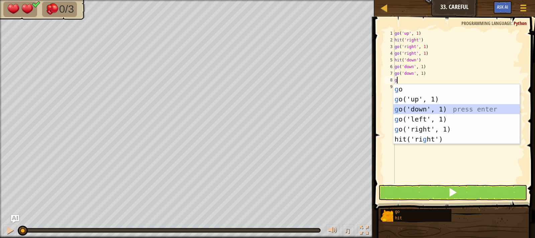
click at [428, 109] on div "g o press enter g o('up', 1) press enter g o('down', 1) press enter g o('left',…" at bounding box center [456, 124] width 126 height 80
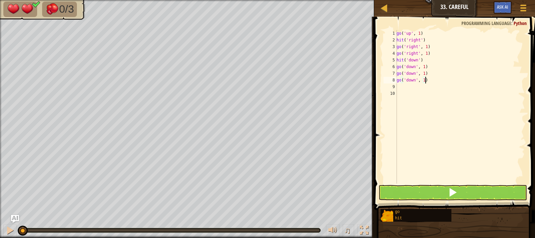
click at [429, 83] on div "go ( 'up' , 1 ) hit ( 'right' ) go ( 'right' , 1 ) go ( 'right' , 1 ) hit ( 'do…" at bounding box center [460, 113] width 130 height 167
type textarea "g"
click at [468, 197] on button at bounding box center [453, 192] width 149 height 15
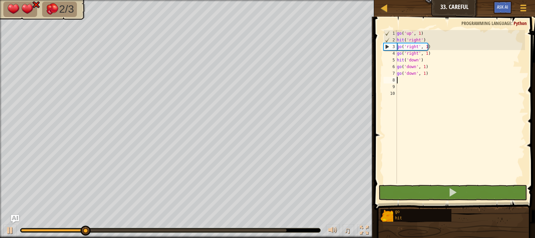
type textarea "h"
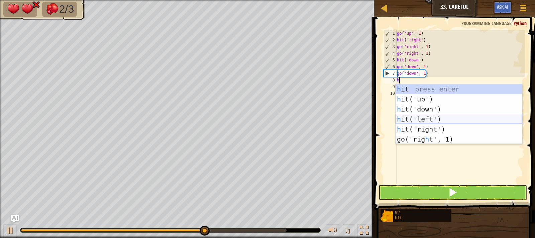
click at [420, 116] on div "h it press enter h it('up') press enter h it('down') press enter h it('left') p…" at bounding box center [459, 124] width 126 height 80
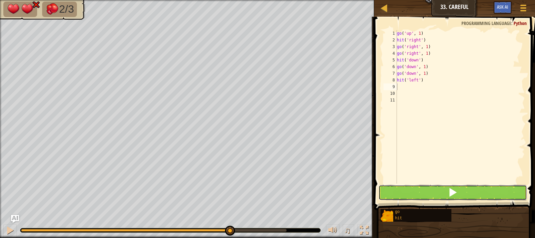
click at [438, 188] on button at bounding box center [453, 192] width 149 height 15
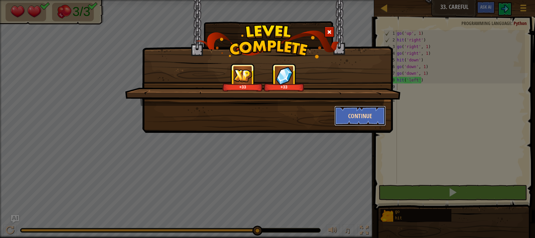
click at [366, 121] on button "Continue" at bounding box center [360, 116] width 52 height 20
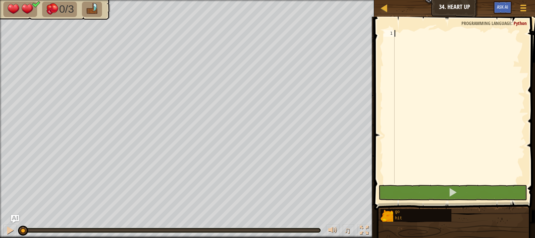
type textarea "g"
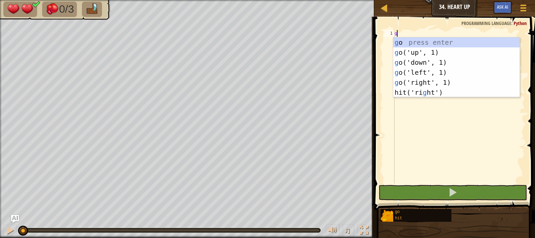
scroll to position [3, 0]
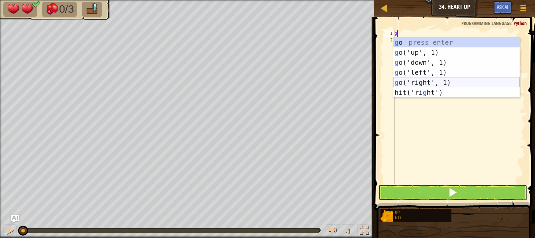
click at [439, 80] on div "g o press enter g o('up', 1) press enter g o('down', 1) press enter g o('left',…" at bounding box center [456, 77] width 126 height 80
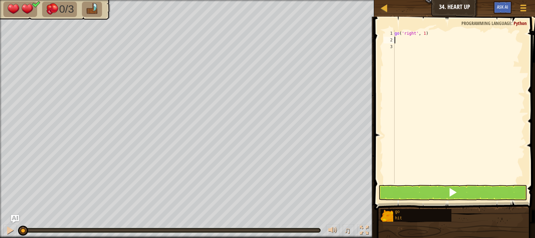
type textarea "g"
type textarea "h"
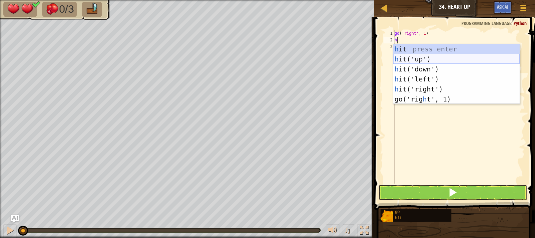
click at [411, 59] on div "h it press enter h it('up') press enter h it('down') press enter h it('left') p…" at bounding box center [456, 84] width 126 height 80
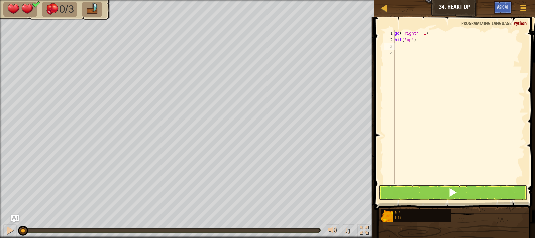
type textarea "h"
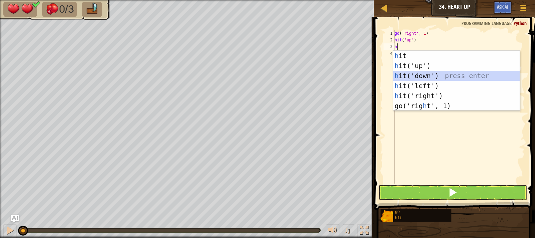
click at [421, 75] on div "h it press enter h it('up') press enter h it('down') press enter h it('left') p…" at bounding box center [456, 91] width 126 height 80
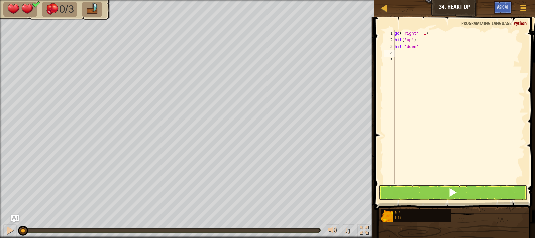
type textarea "g"
type textarea "h"
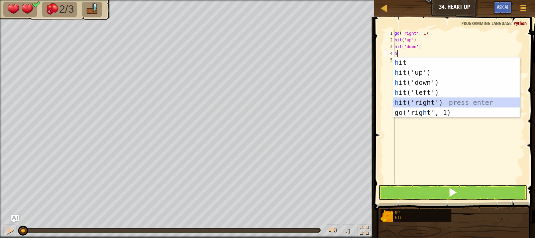
click at [436, 101] on div "h it press enter h it('up') press enter h it('down') press enter h it('left') p…" at bounding box center [456, 98] width 126 height 80
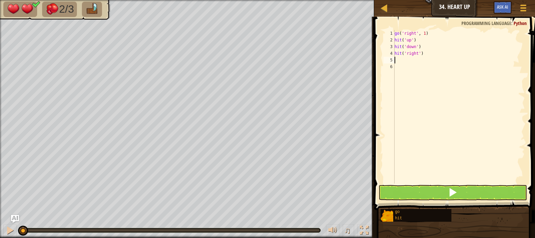
type textarea "g"
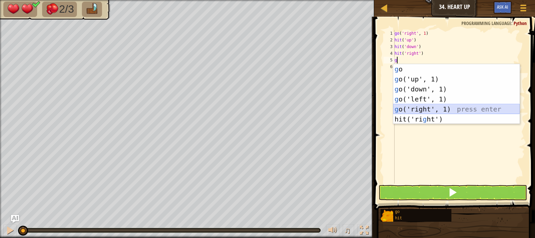
click at [433, 106] on div "g o press enter g o('up', 1) press enter g o('down', 1) press enter g o('left',…" at bounding box center [456, 104] width 126 height 80
type textarea "g"
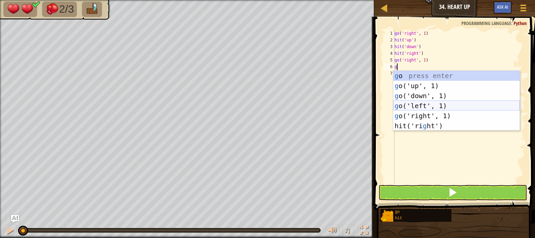
click at [434, 111] on div "g o press enter g o('up', 1) press enter g o('down', 1) press enter g o('left',…" at bounding box center [456, 111] width 126 height 80
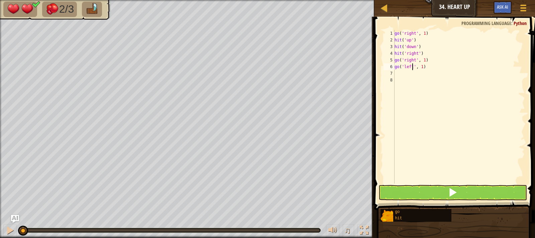
click at [413, 68] on div "go ( 'right' , 1 ) hit ( 'up' ) hit ( 'down' ) hit ( 'right' ) go ( 'right' , 1…" at bounding box center [459, 113] width 132 height 167
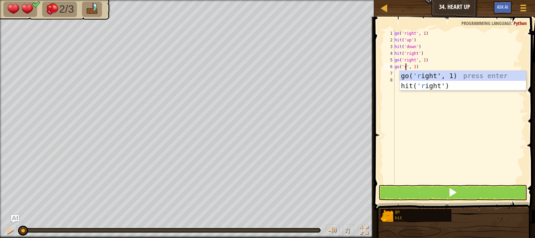
scroll to position [3, 1]
click at [428, 77] on div "go( 'r ight', 1) press enter hit( 'r ight') press enter" at bounding box center [463, 91] width 126 height 40
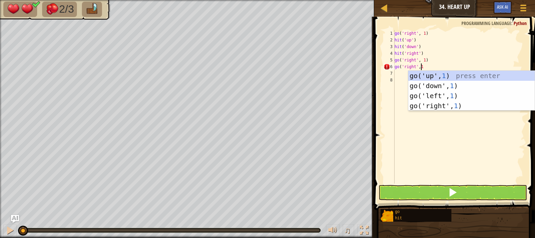
scroll to position [3, 2]
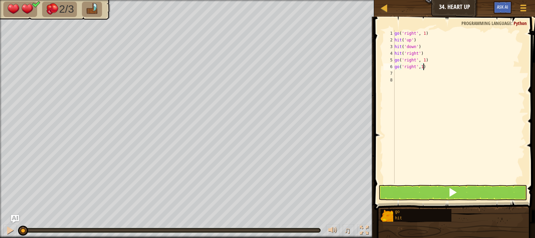
type textarea "go('right',1)"
click at [466, 195] on button at bounding box center [453, 192] width 149 height 15
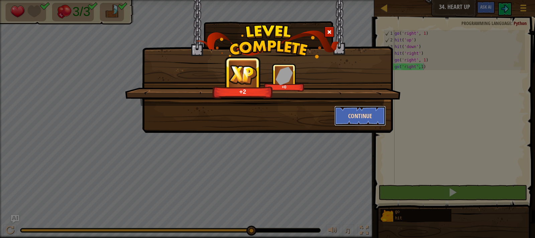
click at [352, 118] on button "Continue" at bounding box center [360, 116] width 52 height 20
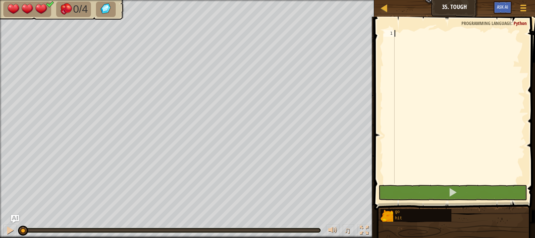
type textarea "g"
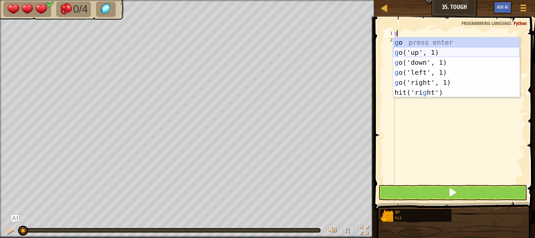
click at [424, 54] on div "g o press enter g o('up', 1) press enter g o('down', 1) press enter g o('left',…" at bounding box center [456, 77] width 126 height 80
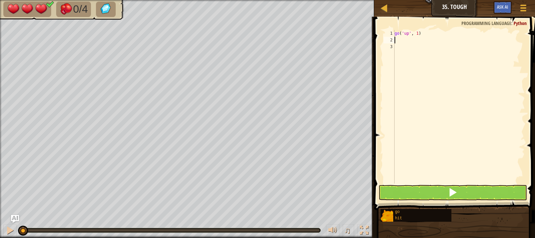
type textarea "h"
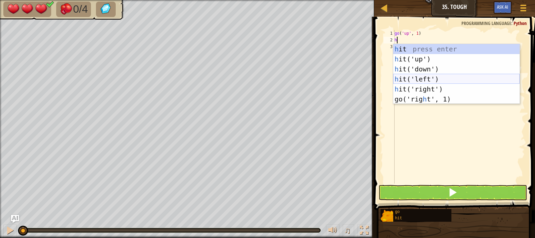
click at [421, 76] on div "h it press enter h it('up') press enter h it('down') press enter h it('left') p…" at bounding box center [456, 84] width 126 height 80
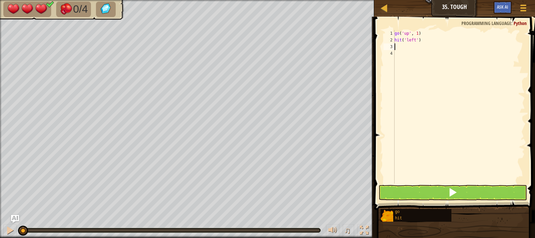
type textarea "h"
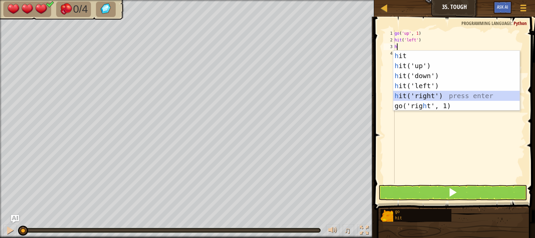
click at [425, 92] on div "h it press enter h it('up') press enter h it('down') press enter h it('left') p…" at bounding box center [456, 91] width 126 height 80
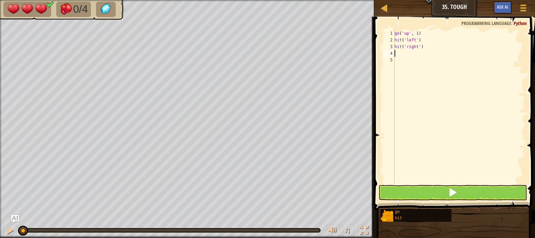
type textarea "g"
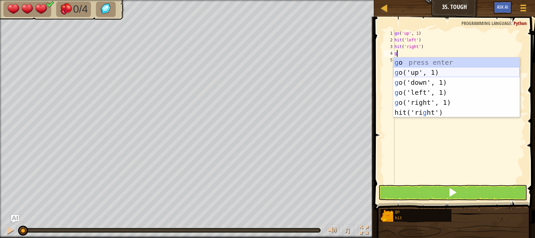
click at [419, 73] on div "g o press enter g o('up', 1) press enter g o('down', 1) press enter g o('left',…" at bounding box center [456, 98] width 126 height 80
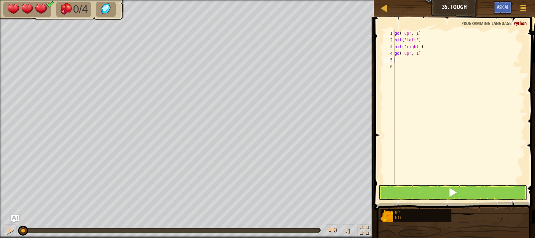
type textarea "h"
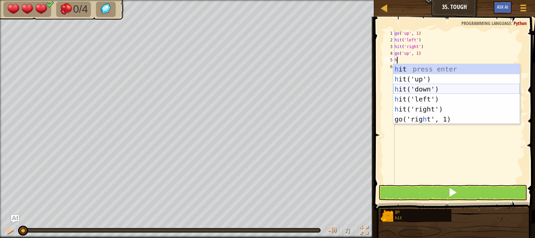
click at [427, 93] on div "h it press enter h it('up') press enter h it('down') press enter h it('left') p…" at bounding box center [456, 104] width 126 height 80
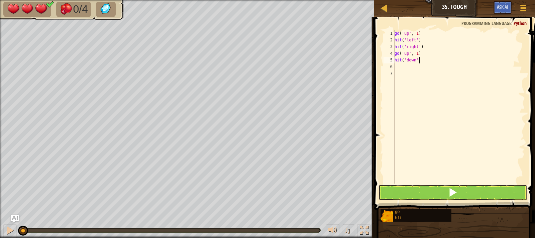
click at [419, 61] on div "go ( 'up' , 1 ) hit ( 'left' ) hit ( 'right' ) go ( 'up' , 1 ) hit ( 'down' )" at bounding box center [459, 113] width 132 height 167
type textarea "h"
type textarea "g"
type textarea "h"
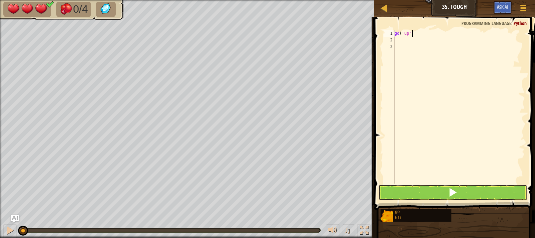
type textarea "g"
click at [528, 13] on button "Game Menu" at bounding box center [524, 9] width 18 height 16
